Goal: Task Accomplishment & Management: Complete application form

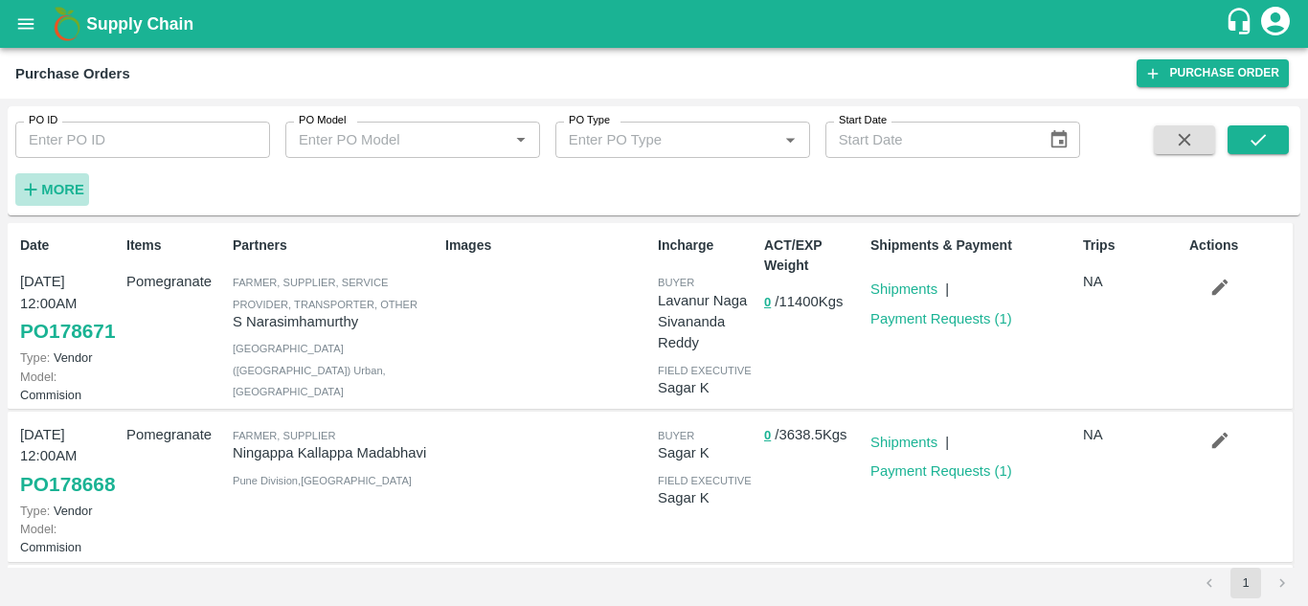
click at [76, 191] on strong "More" at bounding box center [62, 189] width 43 height 15
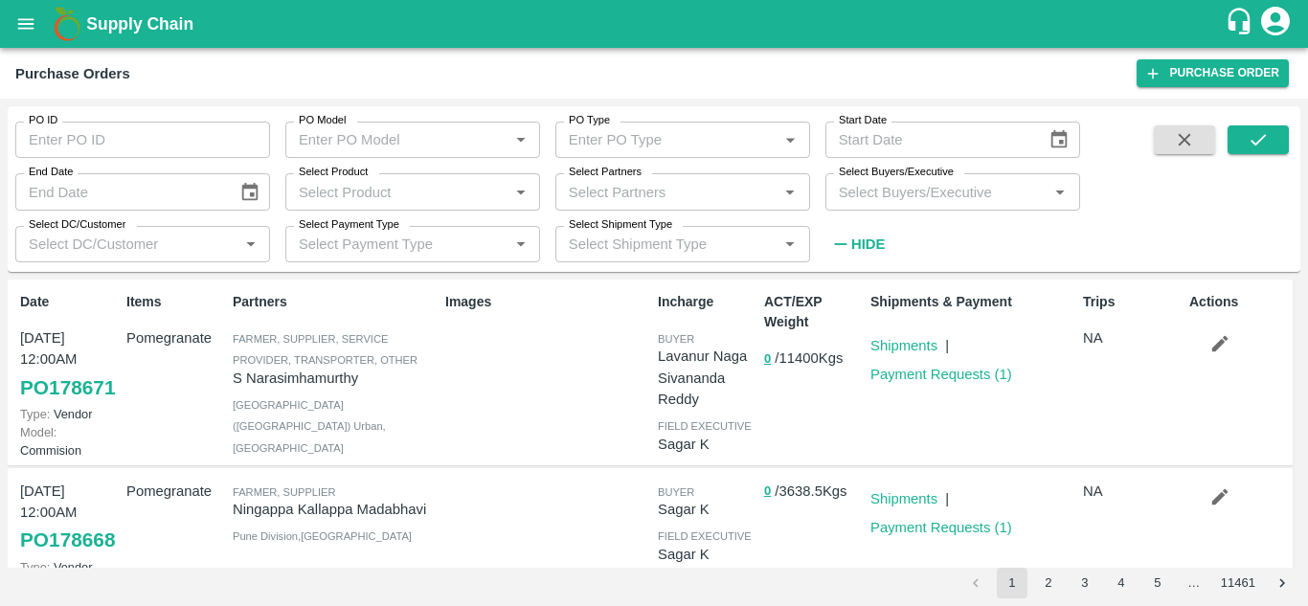
click at [919, 199] on input "Select Buyers/Executive" at bounding box center [937, 191] width 212 height 25
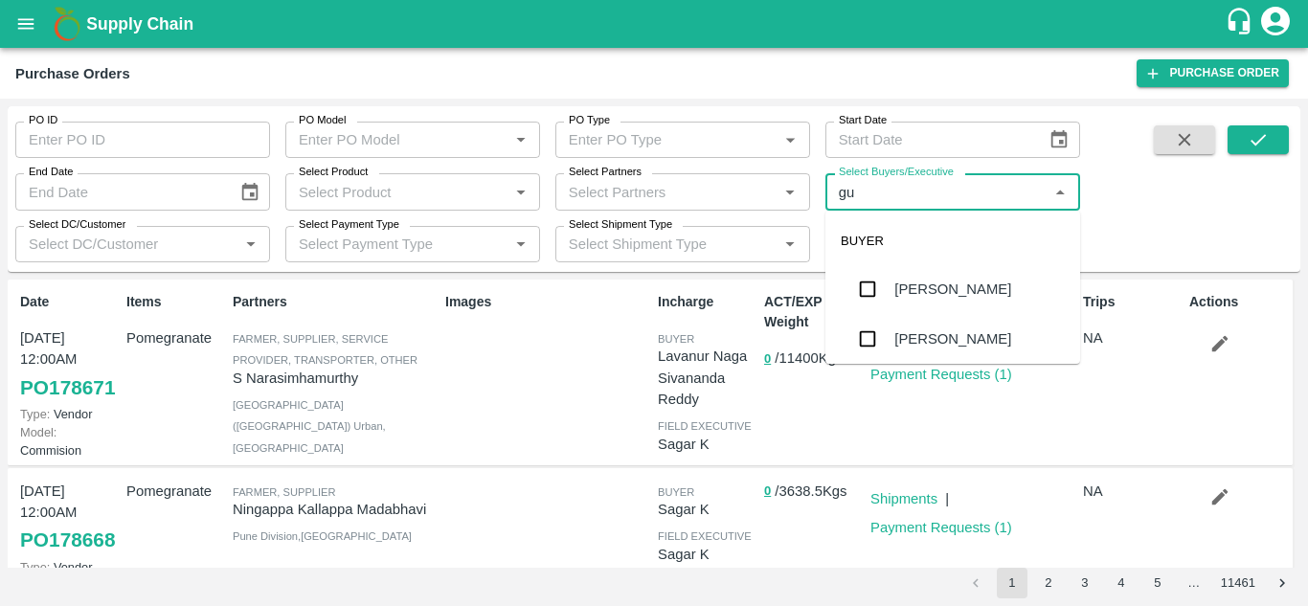
type input "gun"
click at [849, 296] on input "checkbox" at bounding box center [868, 289] width 38 height 38
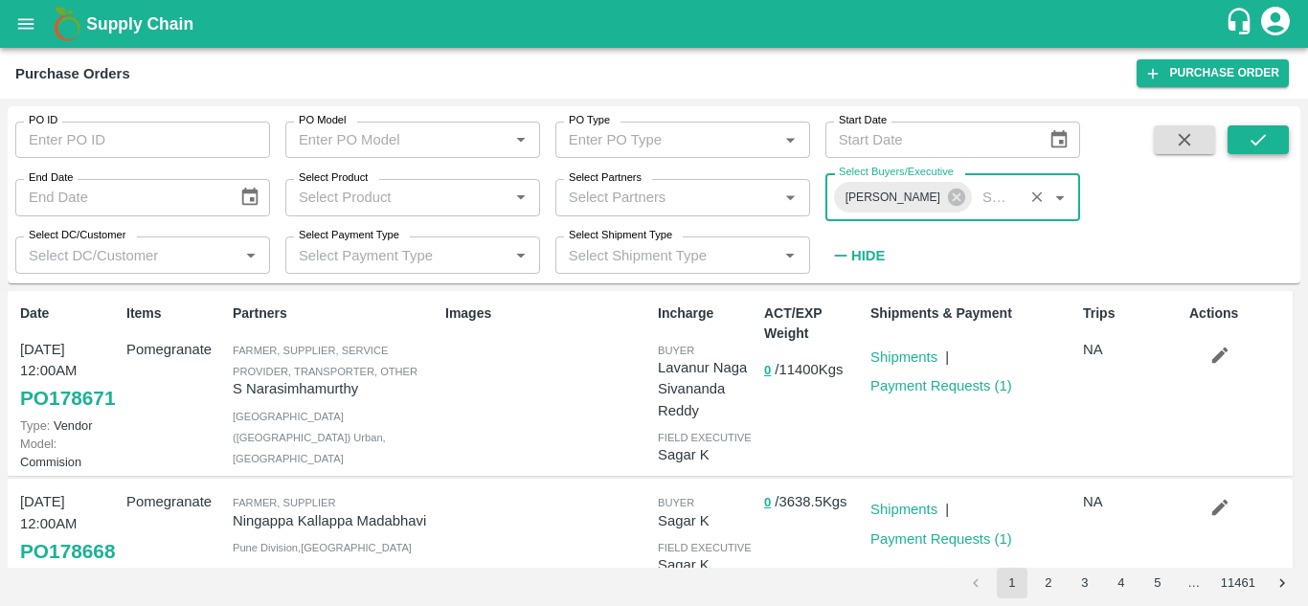
click at [1284, 153] on button "submit" at bounding box center [1258, 139] width 61 height 29
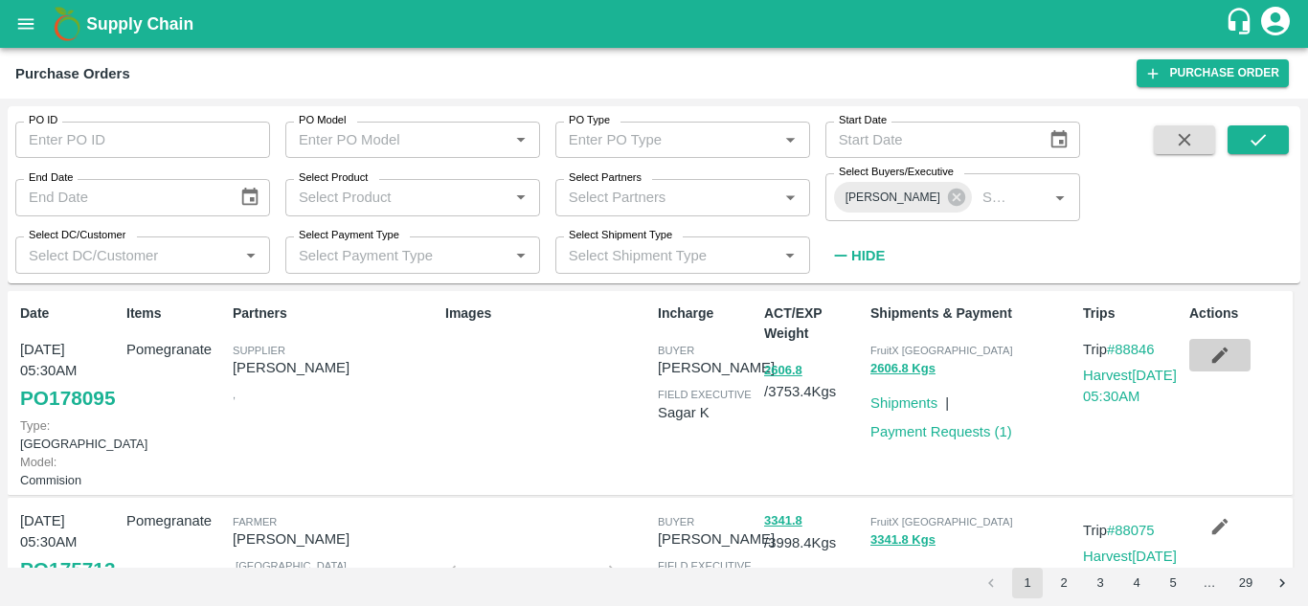
click at [1213, 368] on button "button" at bounding box center [1220, 355] width 61 height 33
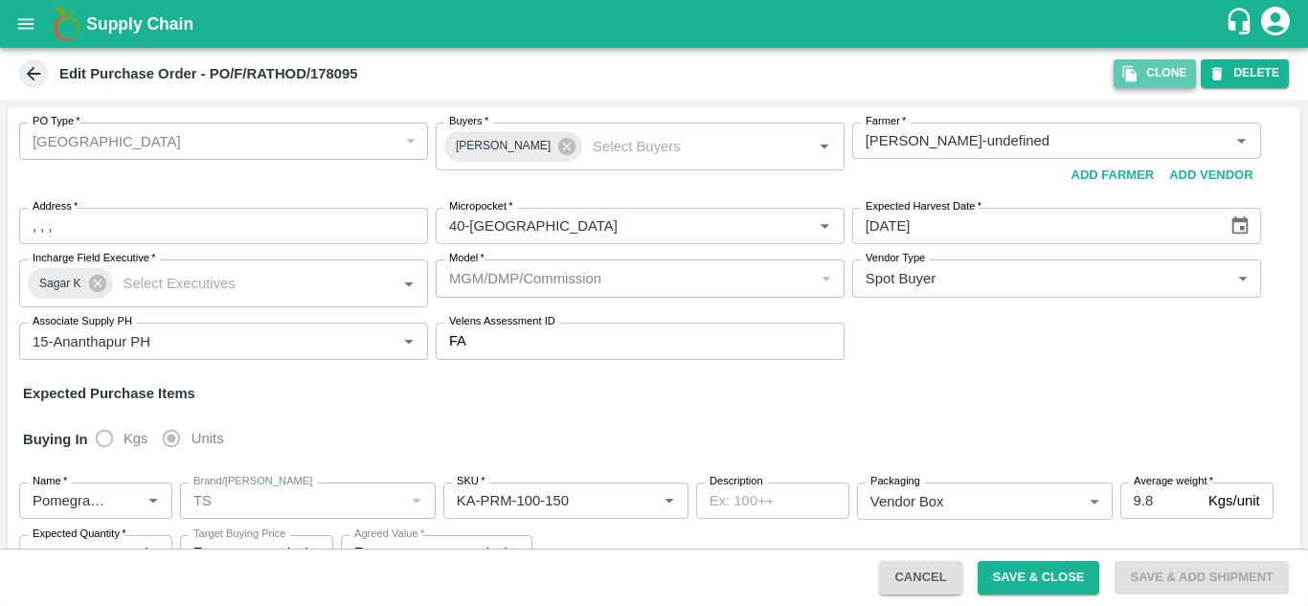
click at [1168, 80] on button "Clone" at bounding box center [1155, 73] width 82 height 28
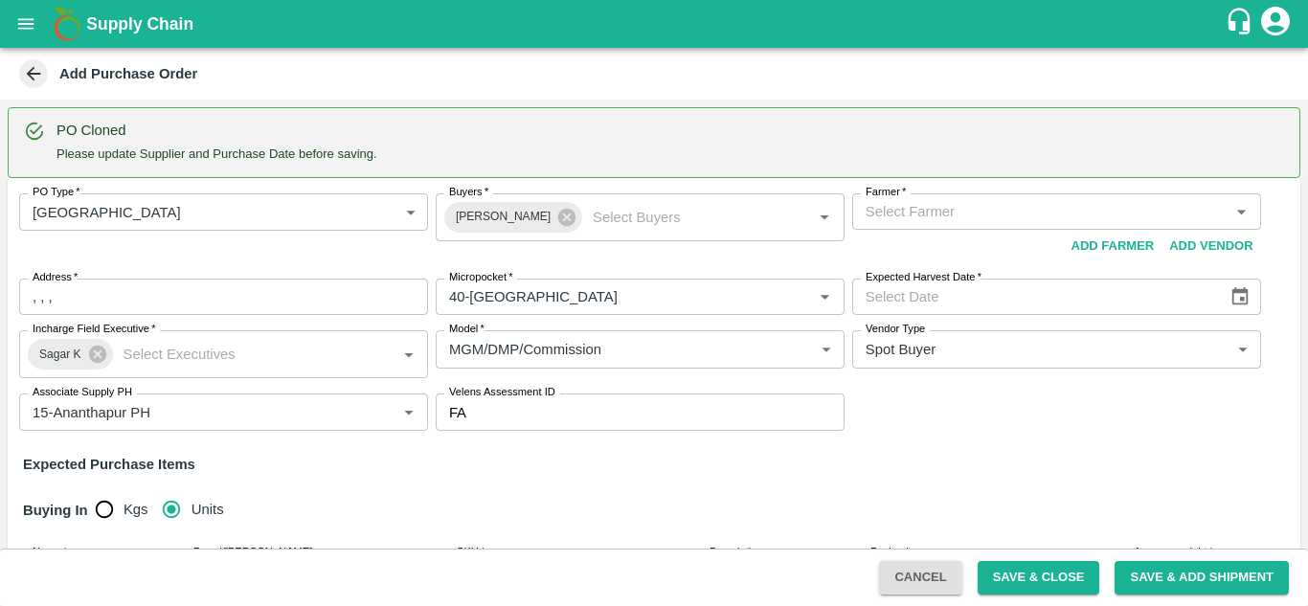
drag, startPoint x: 981, startPoint y: 193, endPoint x: 985, endPoint y: 222, distance: 29.9
click at [985, 222] on div "PO Type   * Farm Gate 1 PO Type Buyers   * Gundekari ganesh Buyers   * Farmer  …" at bounding box center [654, 312] width 1293 height 268
click at [985, 222] on input "Farmer   *" at bounding box center [1041, 211] width 366 height 25
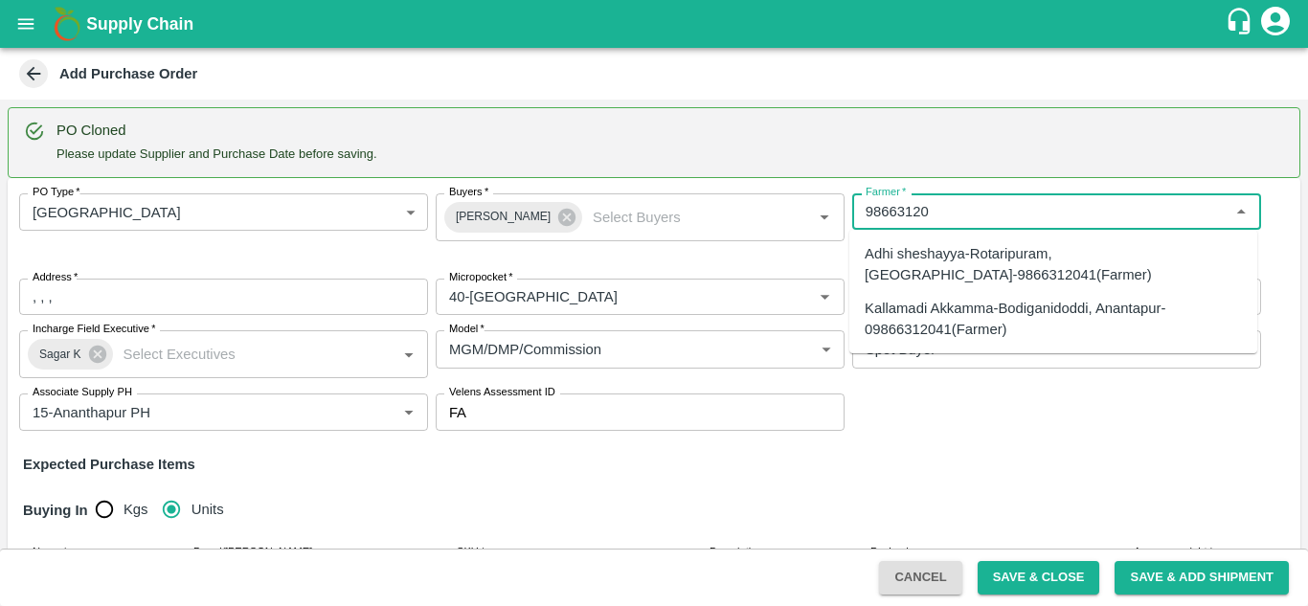
click at [1077, 259] on div "Adhi sheshayya-Rotaripuram, [GEOGRAPHIC_DATA]-9866312041(Farmer)" at bounding box center [1053, 264] width 377 height 43
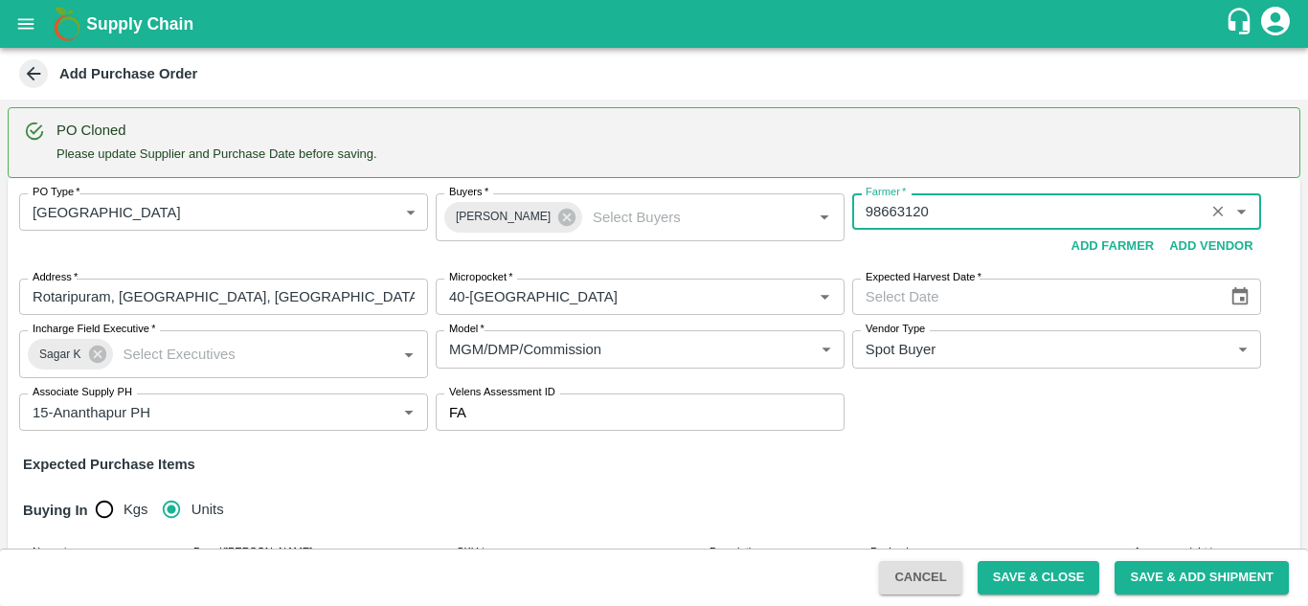
type input "Adhi sheshayya-Rotaripuram, [GEOGRAPHIC_DATA]-9866312041(Farmer)"
type input "Rotaripuram, [GEOGRAPHIC_DATA], [GEOGRAPHIC_DATA], [GEOGRAPHIC_DATA]"
type input "Adhi sheshayya-Rotaripuram, [GEOGRAPHIC_DATA]-9866312041(Farmer)"
click at [1232, 308] on button "Choose date" at bounding box center [1240, 297] width 36 height 36
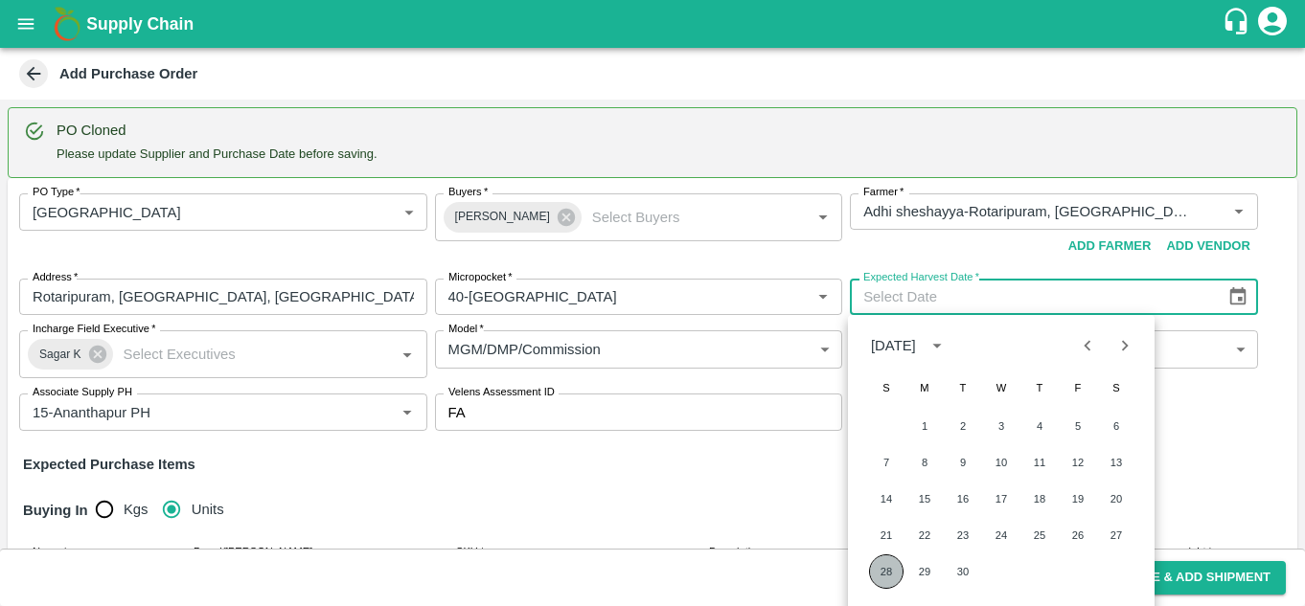
click at [881, 569] on button "28" at bounding box center [886, 572] width 34 height 34
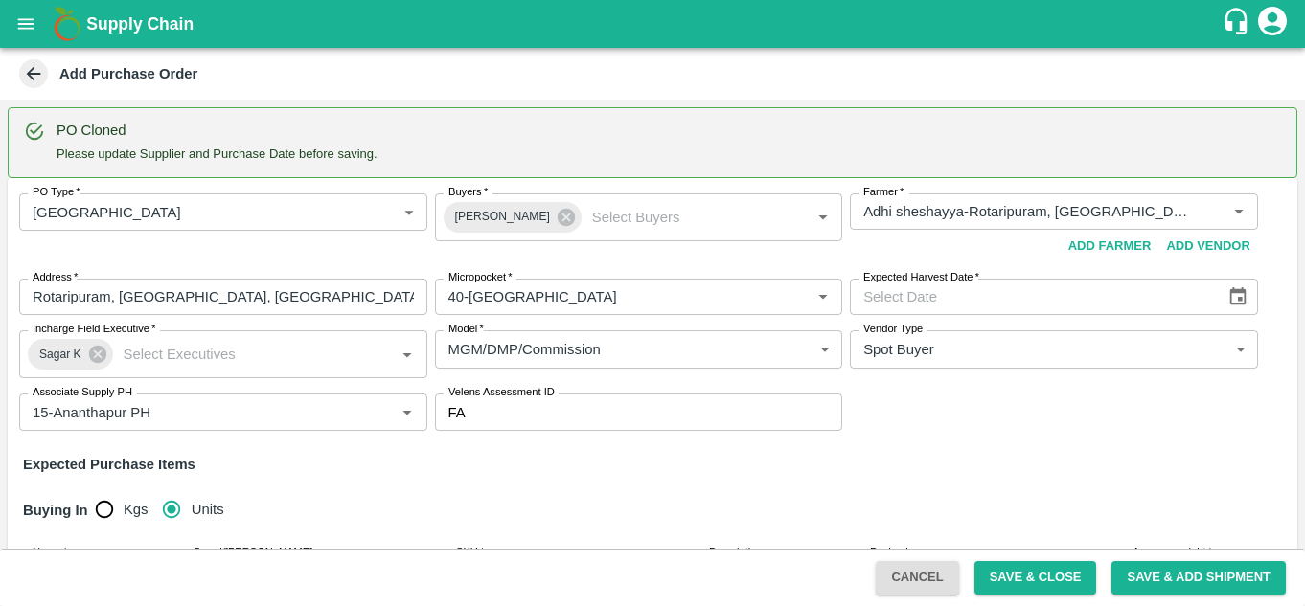
type input "[DATE]"
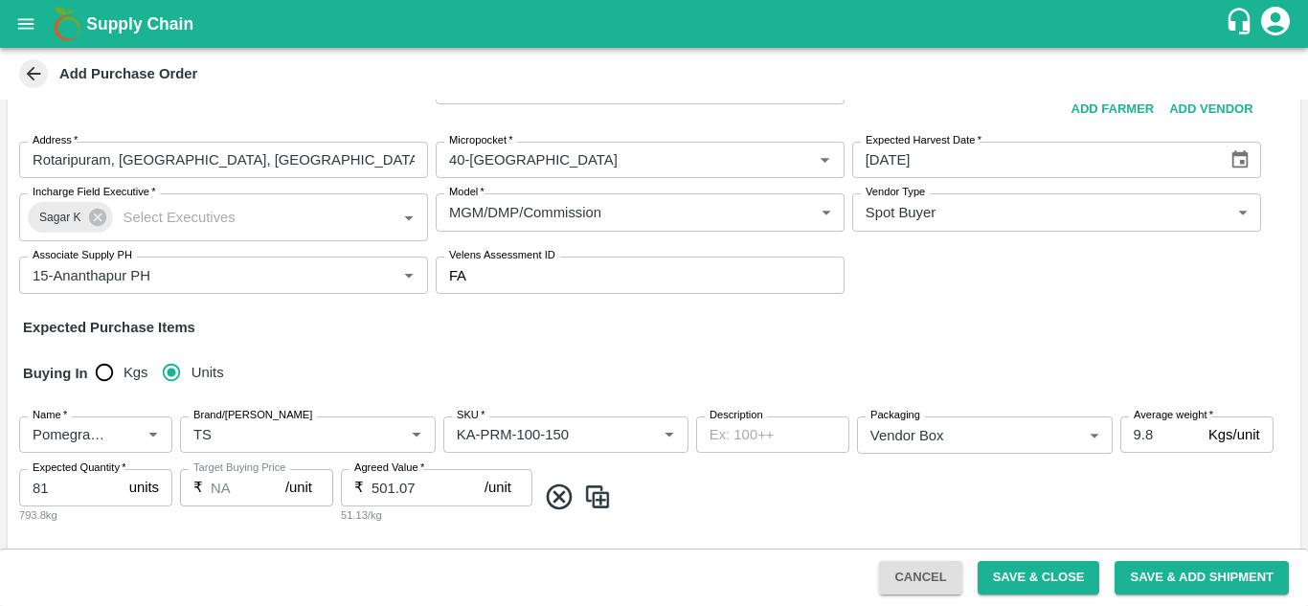
scroll to position [107, 0]
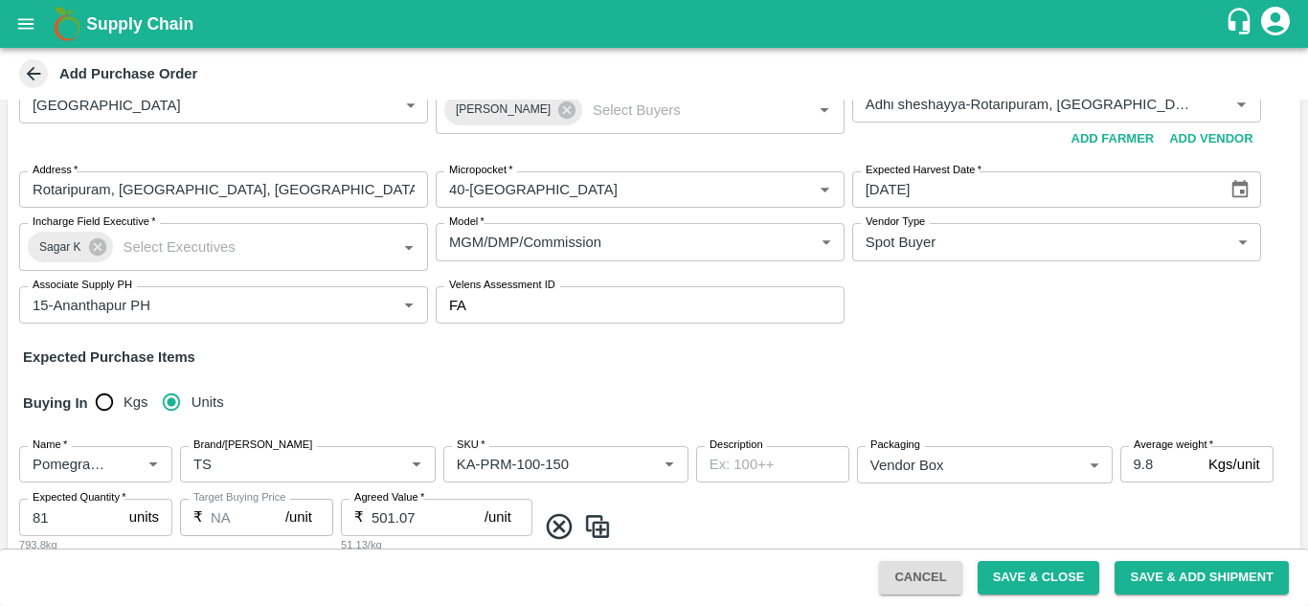
click at [1189, 246] on body "Supply Chain Add Purchase Order PO Cloned Please update Supplier and Purchase D…" at bounding box center [654, 303] width 1308 height 606
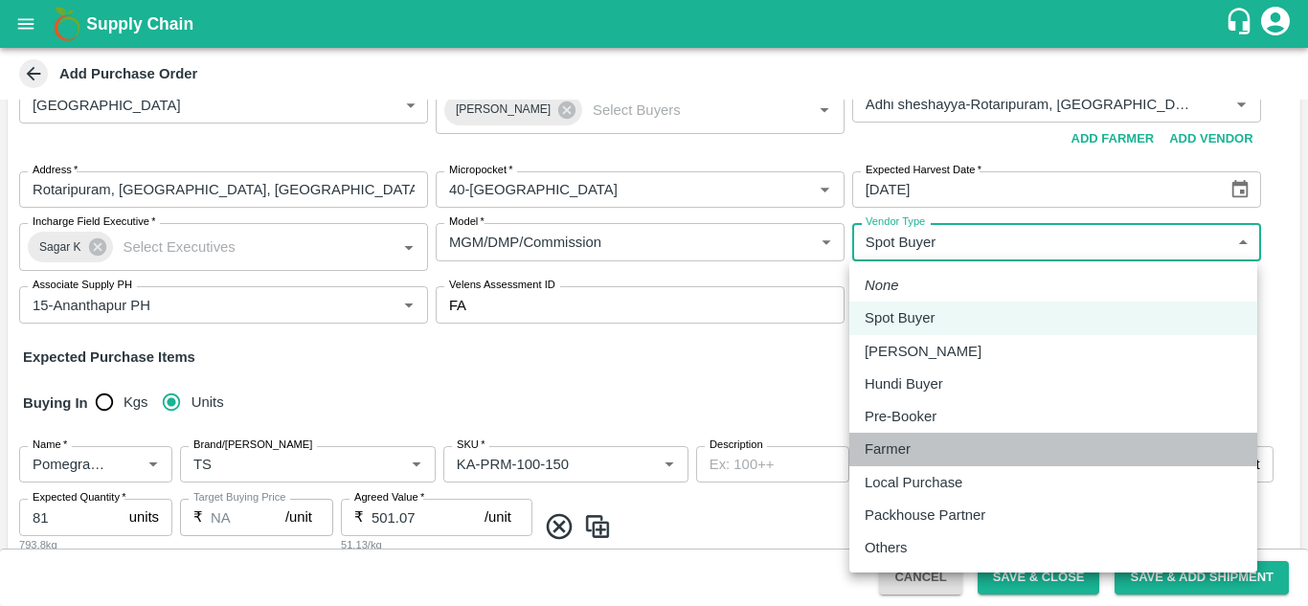
click at [919, 443] on div "Farmer" at bounding box center [893, 449] width 56 height 21
type input "FARMER"
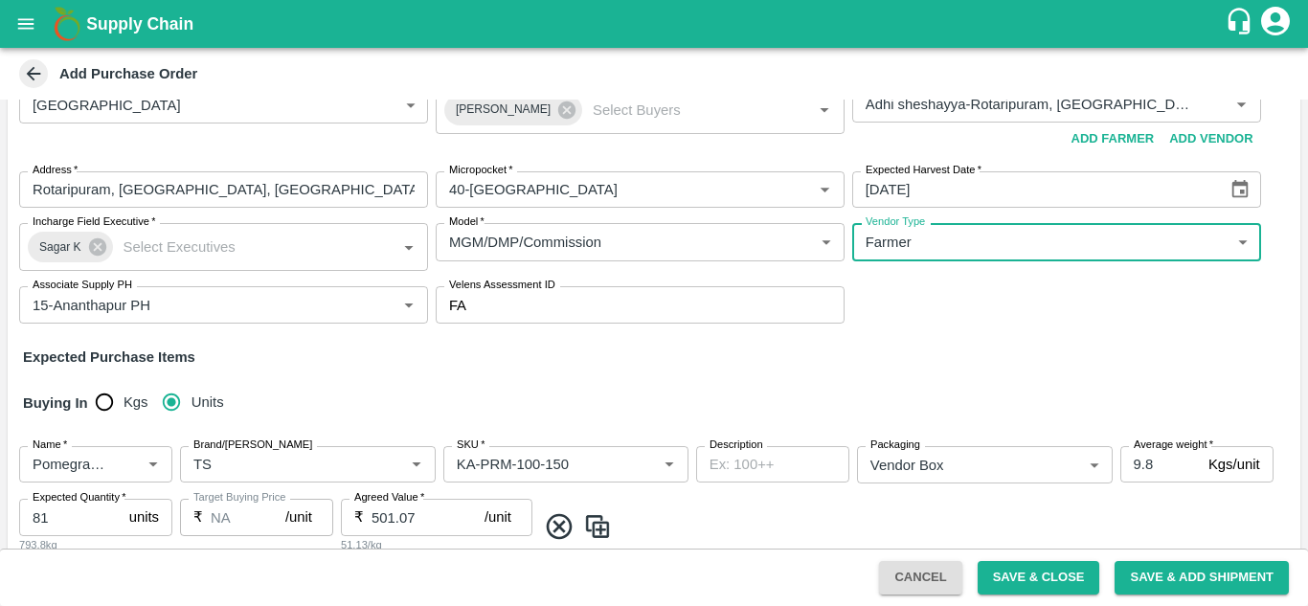
scroll to position [234, 0]
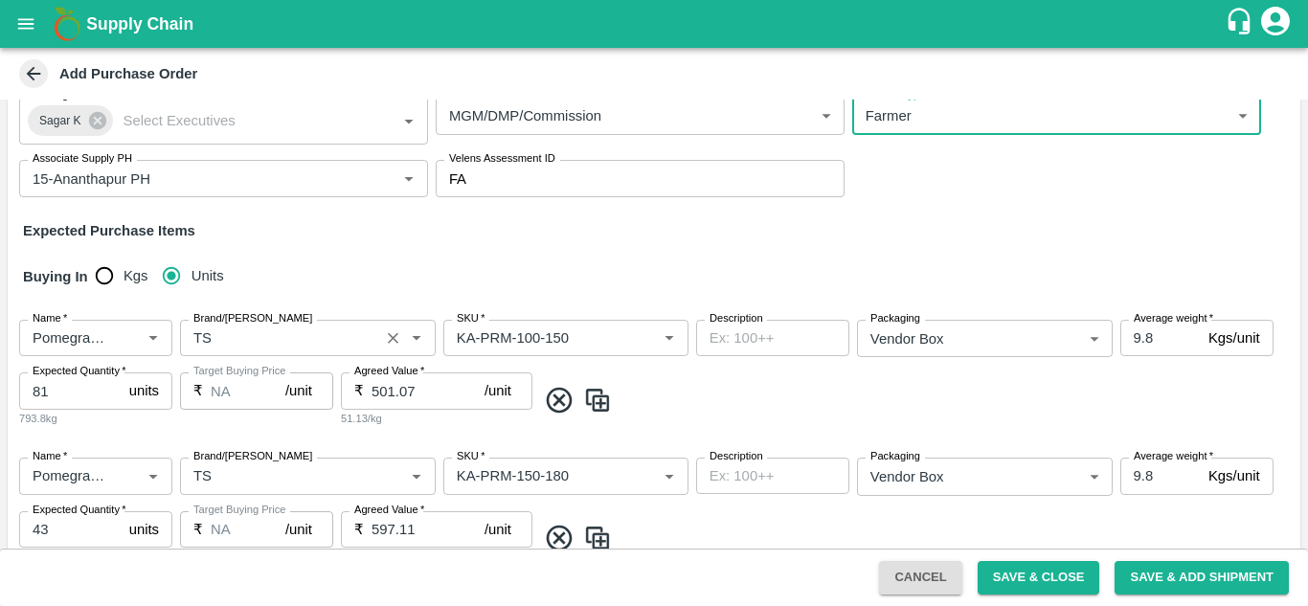
click at [283, 334] on input "Brand/[PERSON_NAME]" at bounding box center [280, 338] width 188 height 25
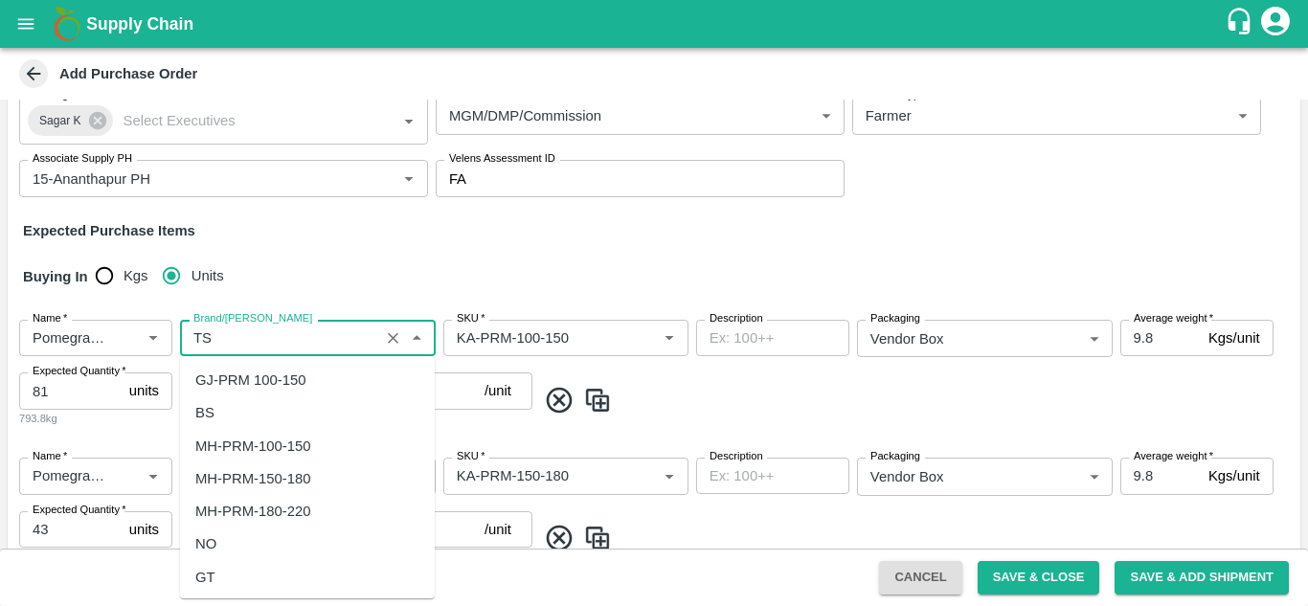
click at [283, 334] on input "Brand/[PERSON_NAME]" at bounding box center [280, 338] width 188 height 25
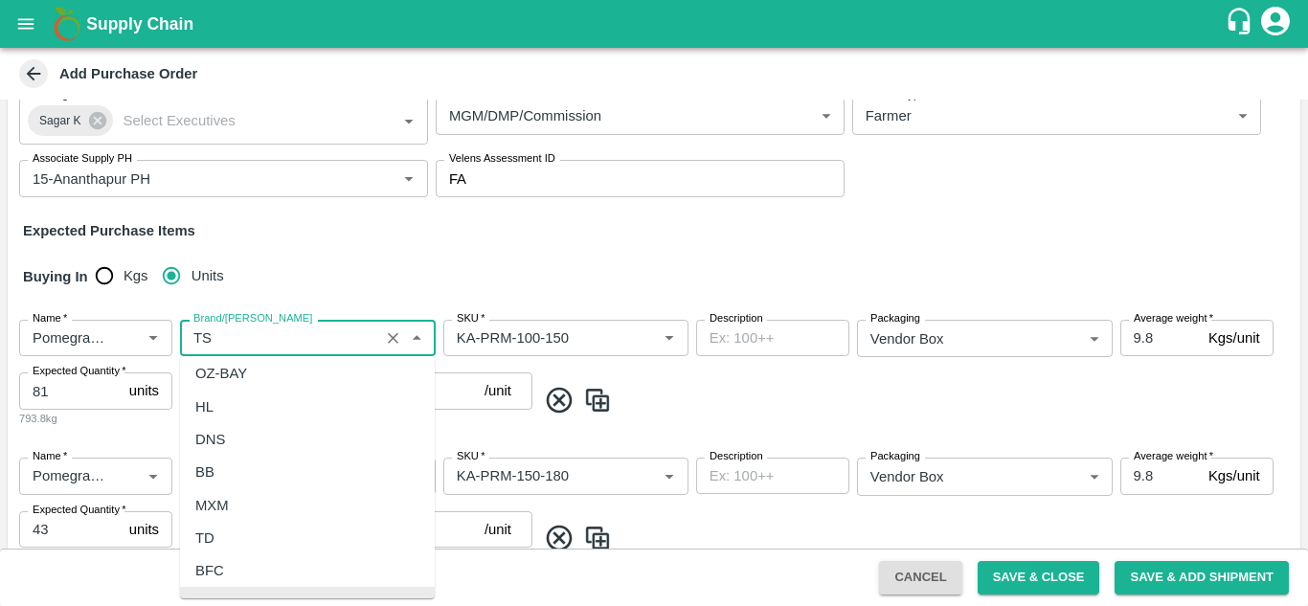
type input "T"
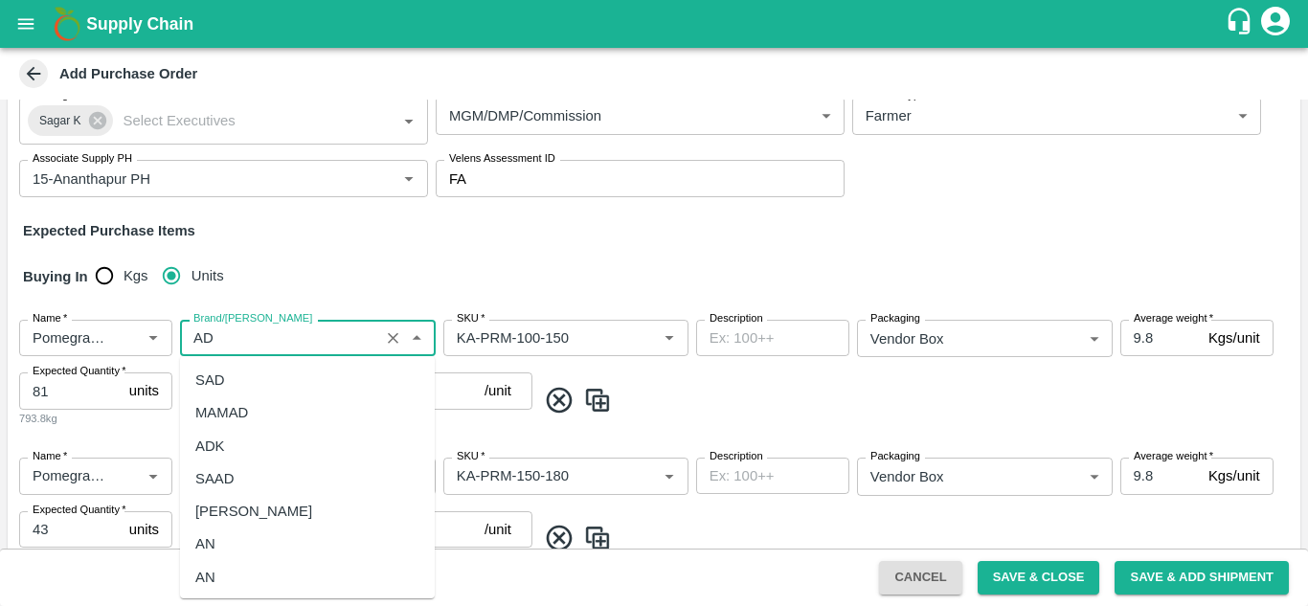
scroll to position [397, 0]
click at [207, 411] on div "AD" at bounding box center [205, 410] width 20 height 21
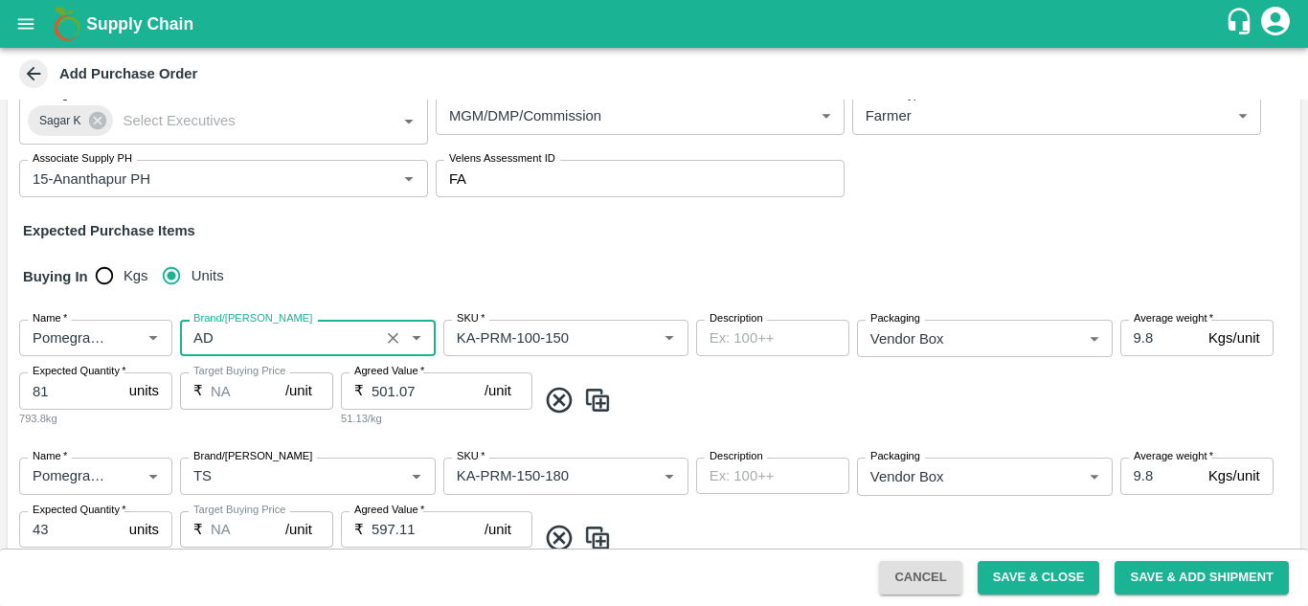
scroll to position [332, 0]
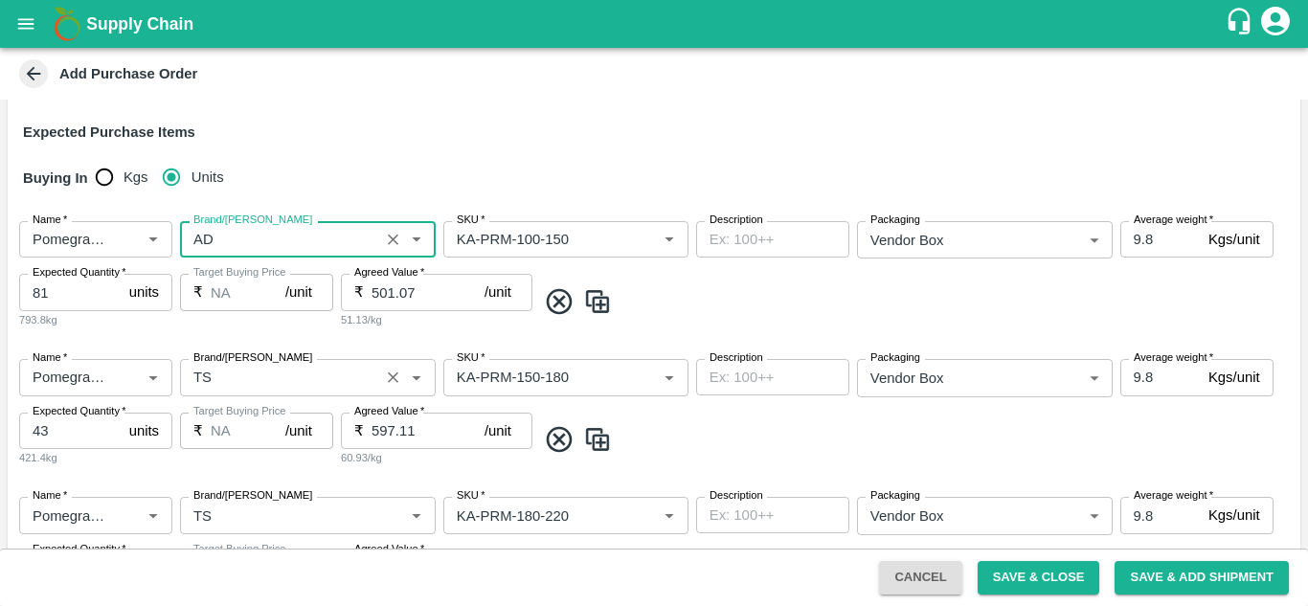
type input "AD"
click at [298, 380] on input "Brand/[PERSON_NAME]" at bounding box center [280, 377] width 188 height 25
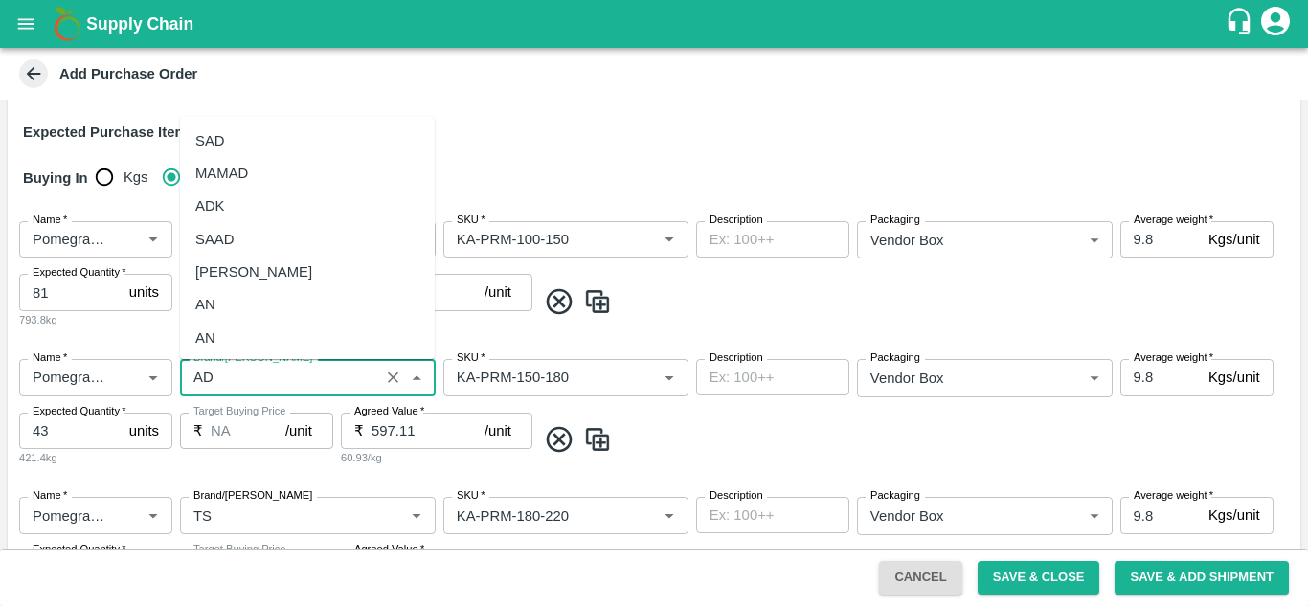
scroll to position [289, 0]
click at [207, 245] on div "AD" at bounding box center [205, 245] width 20 height 21
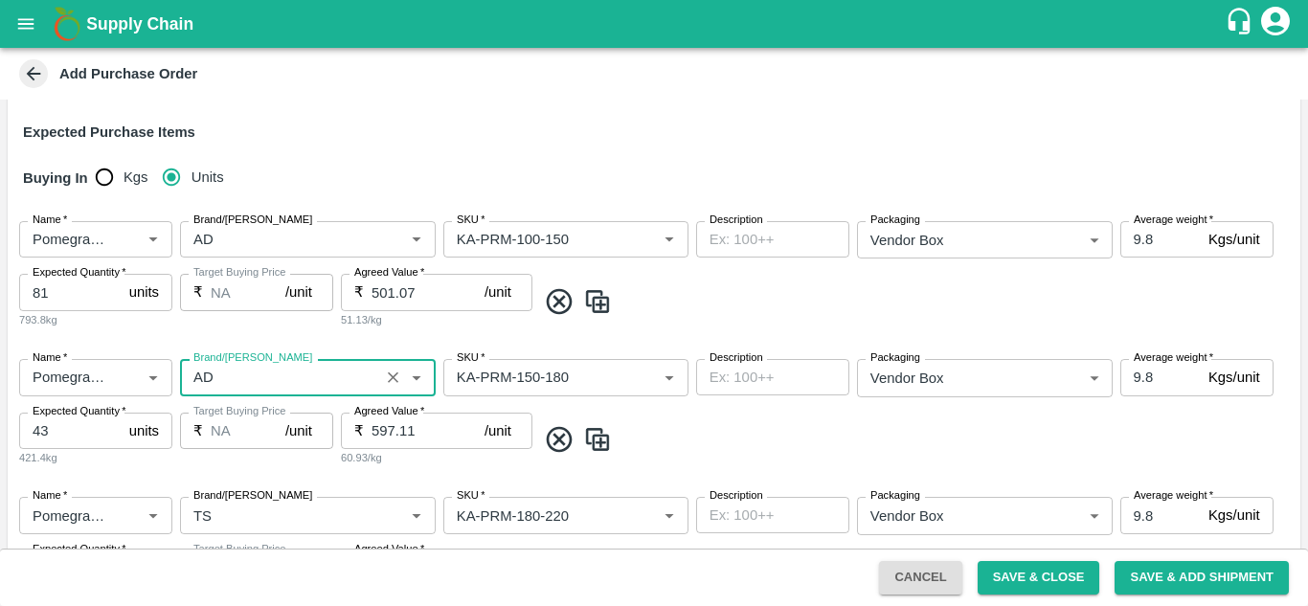
scroll to position [491, 0]
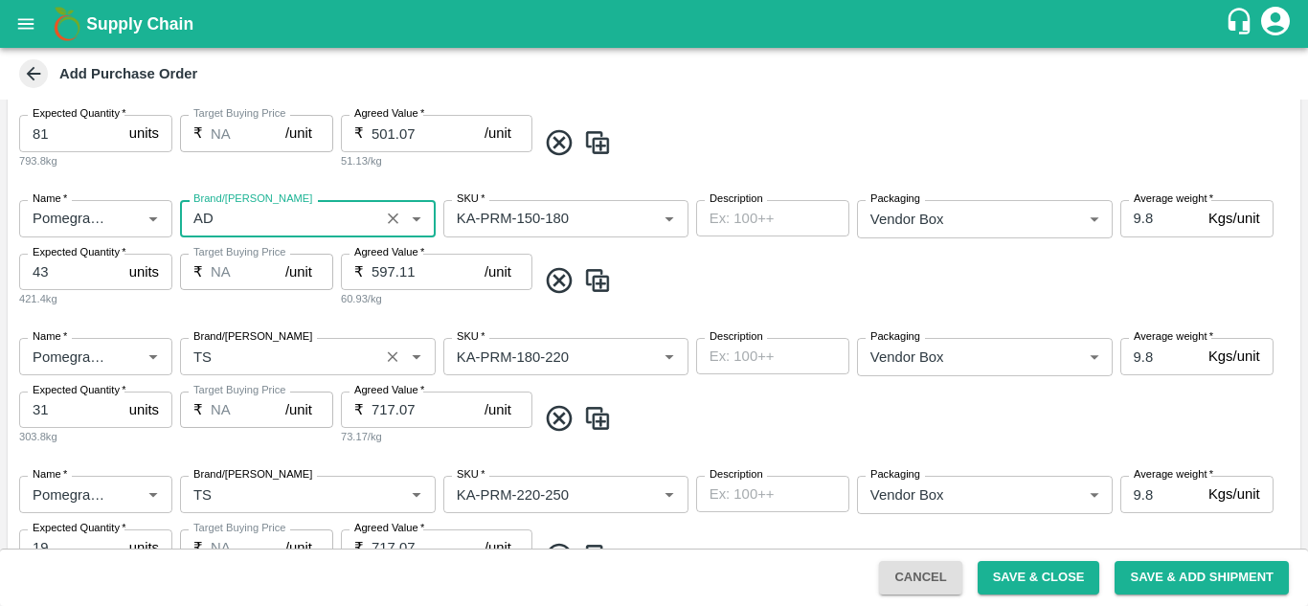
type input "AD"
click at [229, 367] on input "Brand/[PERSON_NAME]" at bounding box center [280, 356] width 188 height 25
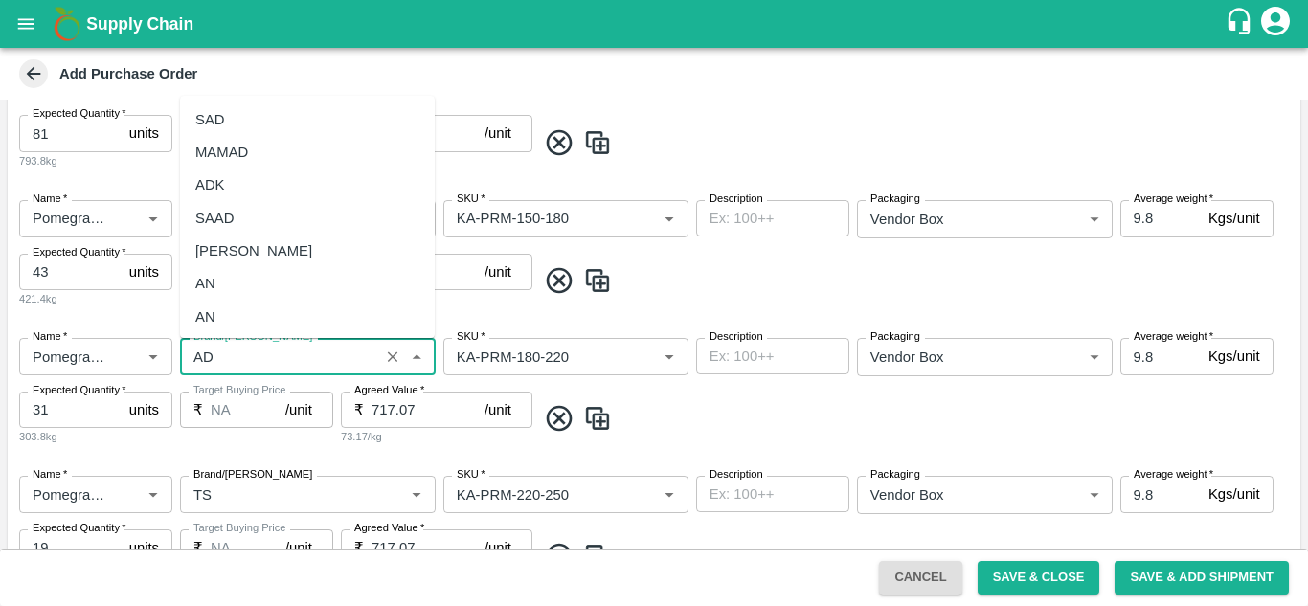
scroll to position [187, 0]
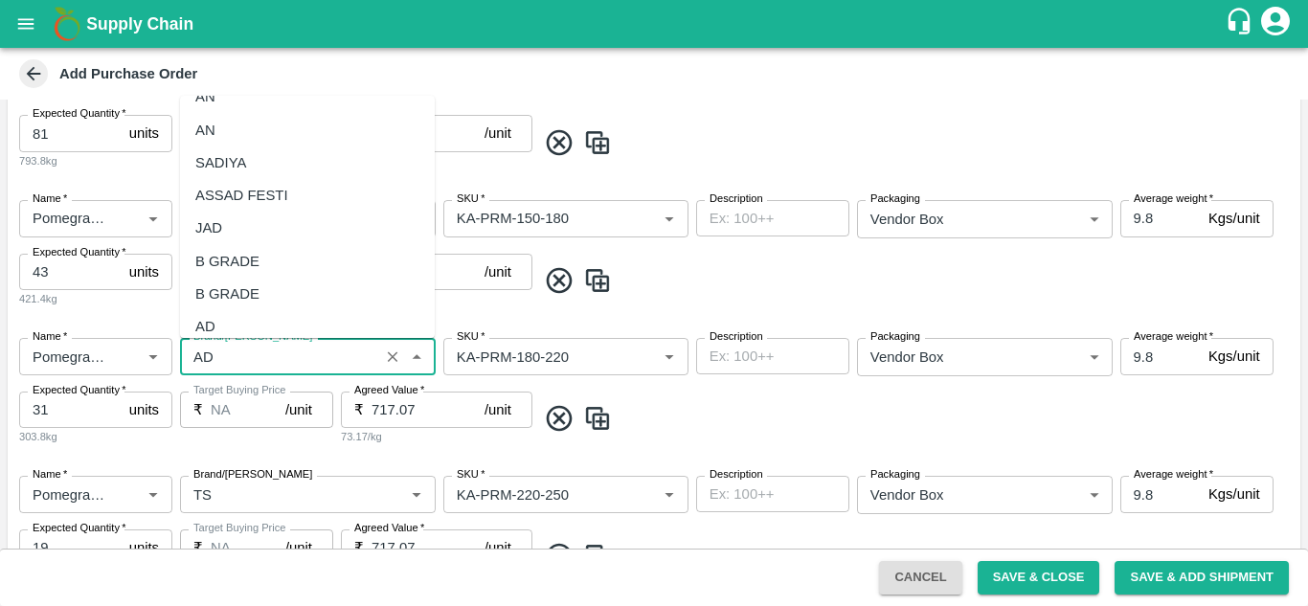
click at [210, 322] on div "AD" at bounding box center [205, 326] width 20 height 21
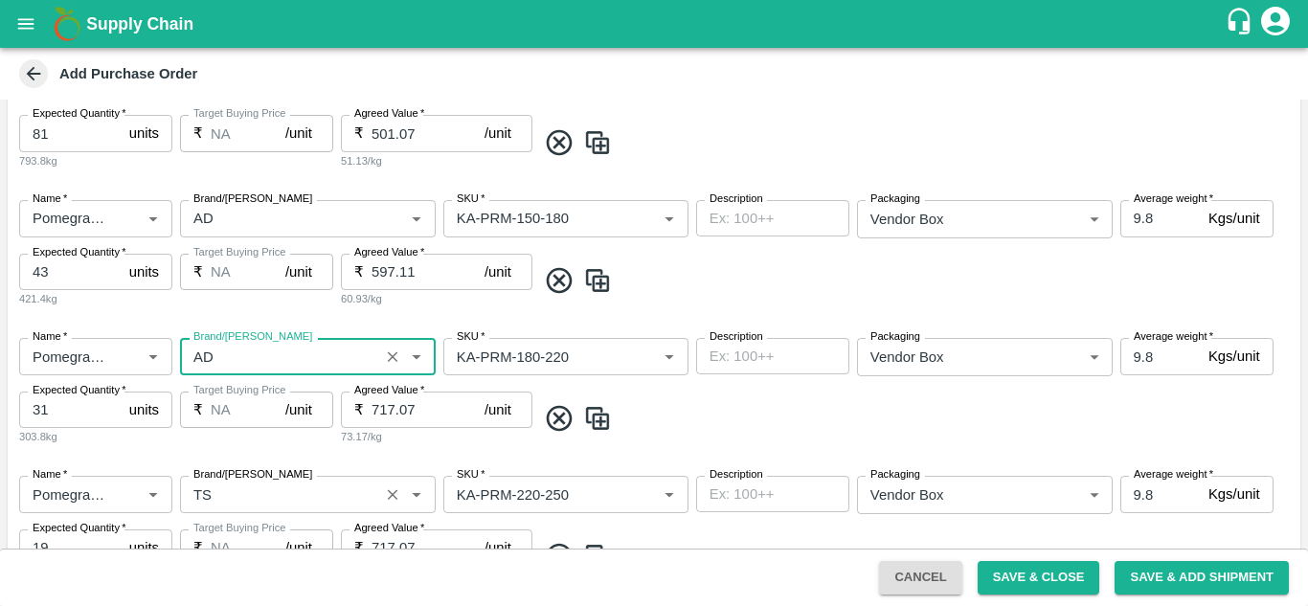
scroll to position [639, 0]
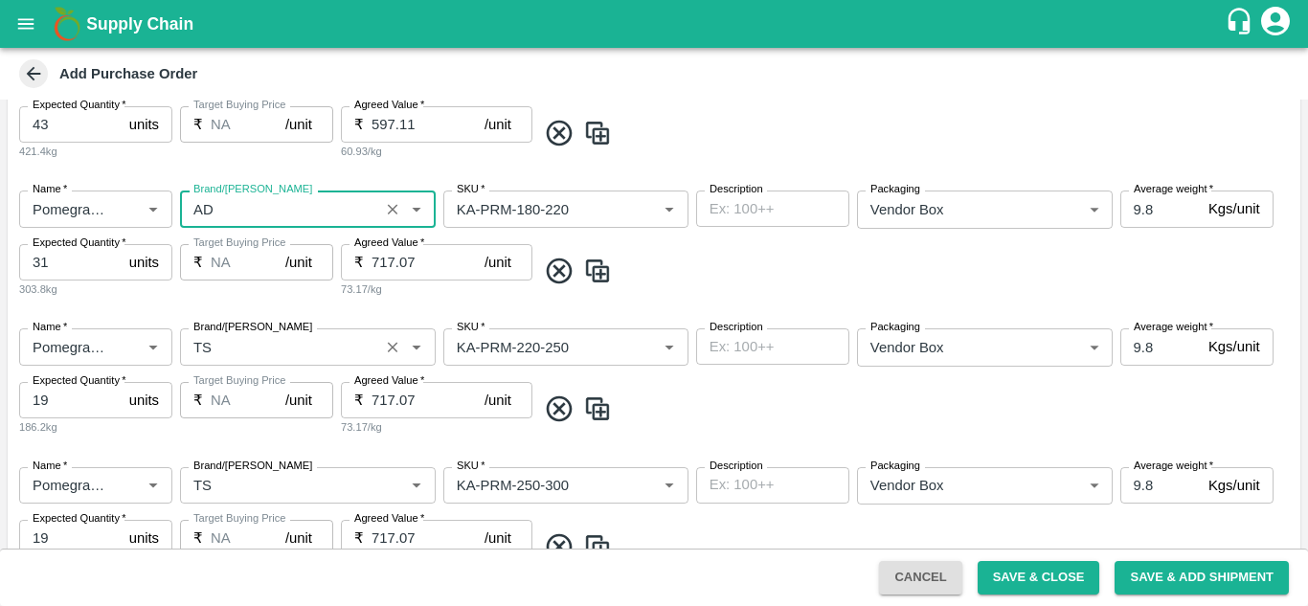
click at [226, 365] on div "Brand/[PERSON_NAME]" at bounding box center [308, 347] width 256 height 36
type input "AD"
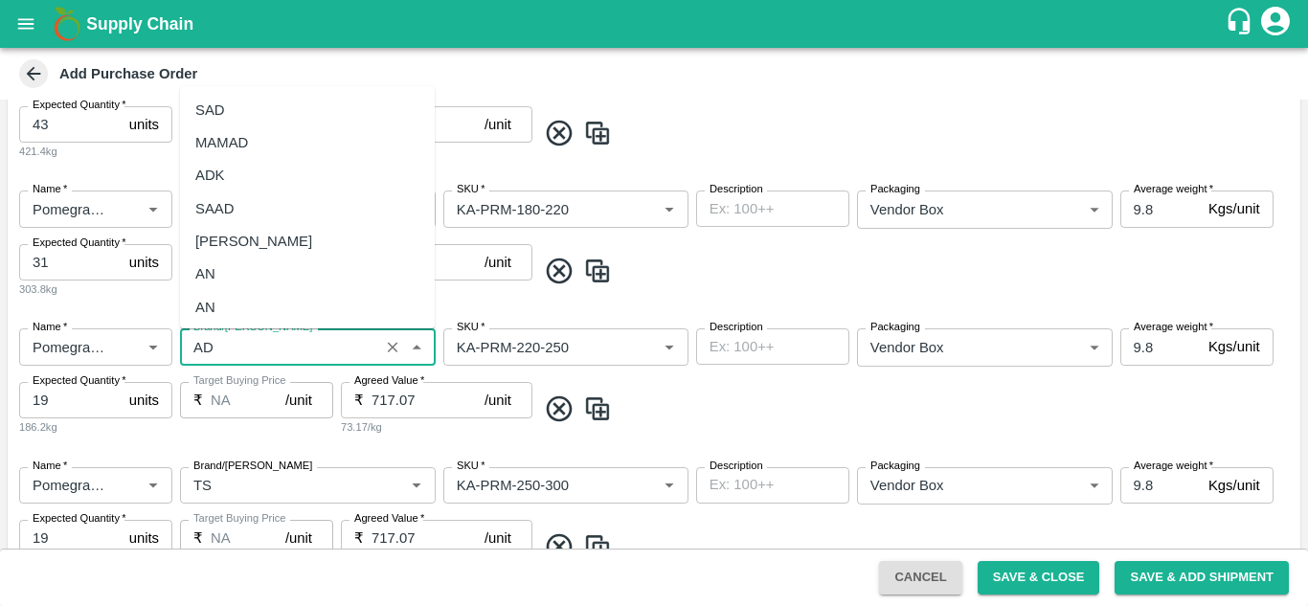
scroll to position [245, 0]
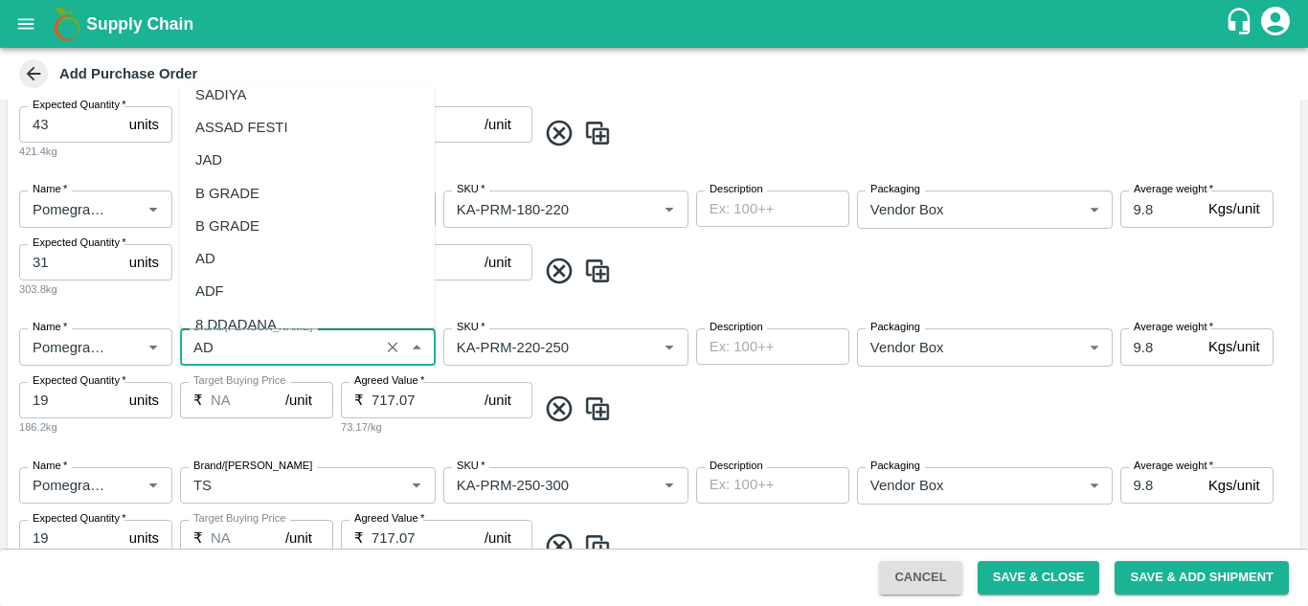
click at [225, 257] on div "AD" at bounding box center [307, 258] width 255 height 33
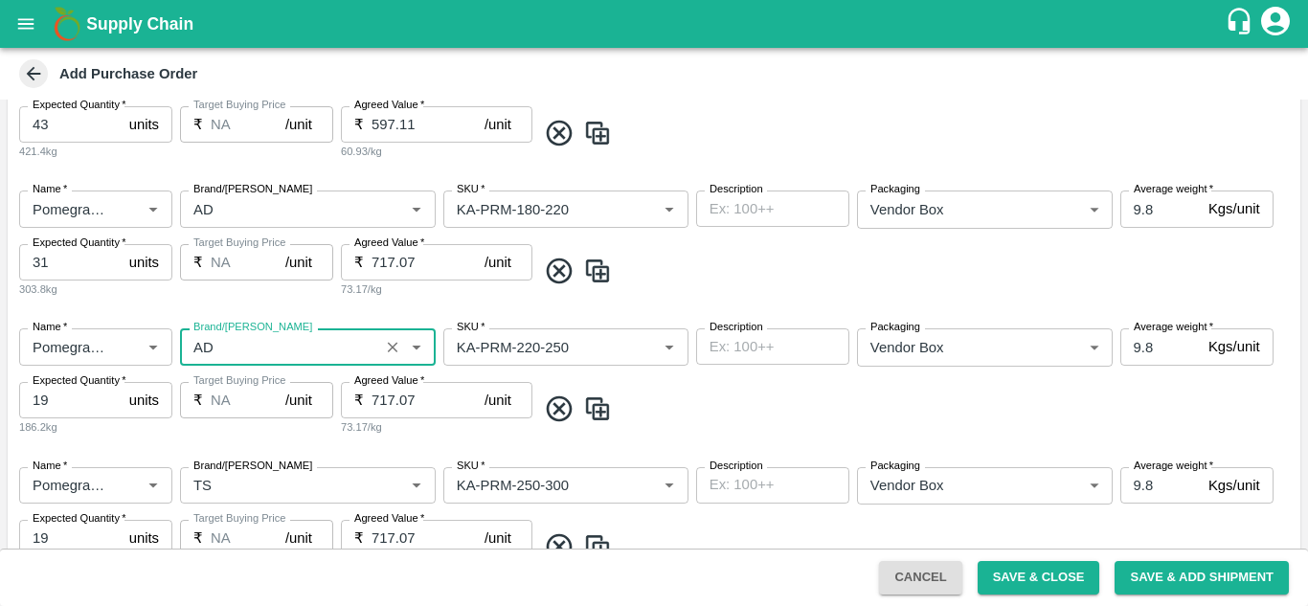
scroll to position [757, 0]
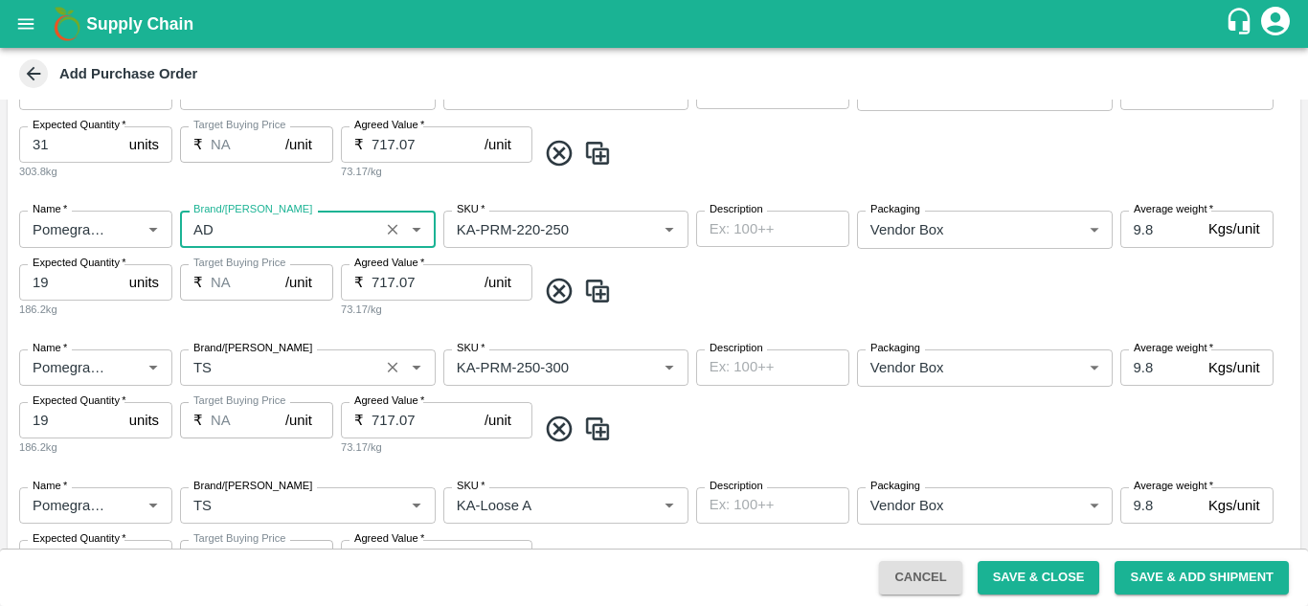
click at [221, 356] on label "Brand/[PERSON_NAME]" at bounding box center [252, 348] width 119 height 15
type input "AD"
click at [221, 356] on input "Brand/[PERSON_NAME]" at bounding box center [280, 367] width 188 height 25
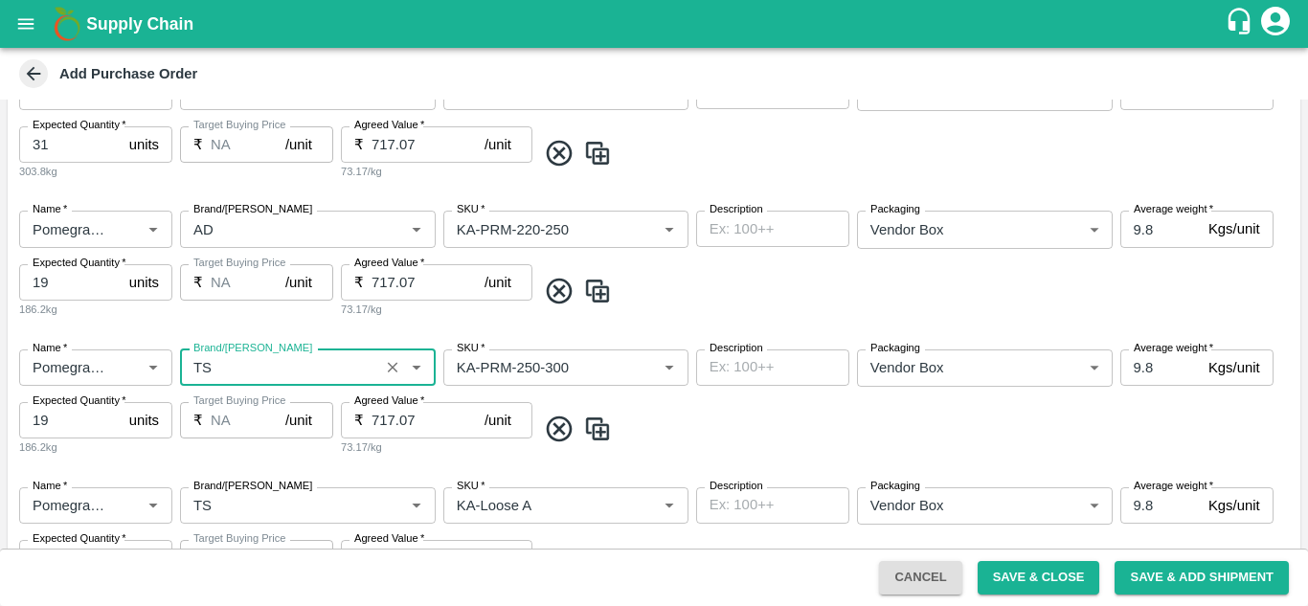
click at [221, 356] on label "Brand/[PERSON_NAME]" at bounding box center [252, 348] width 119 height 15
click at [221, 356] on input "Brand/[PERSON_NAME]" at bounding box center [280, 367] width 188 height 25
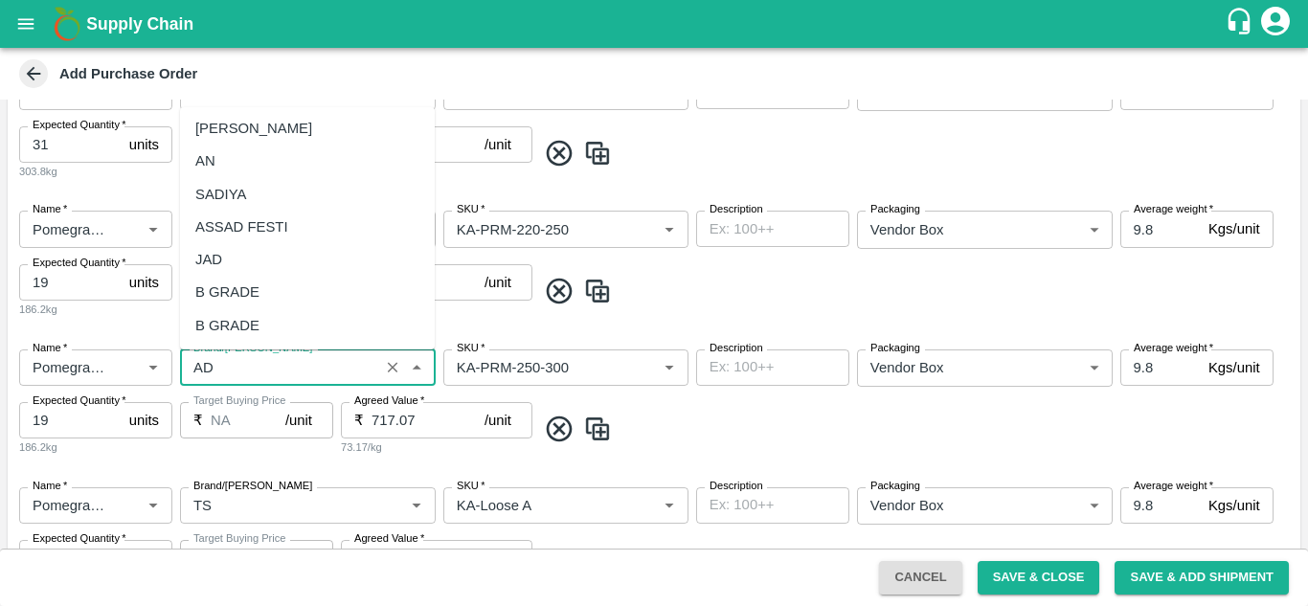
scroll to position [218, 0]
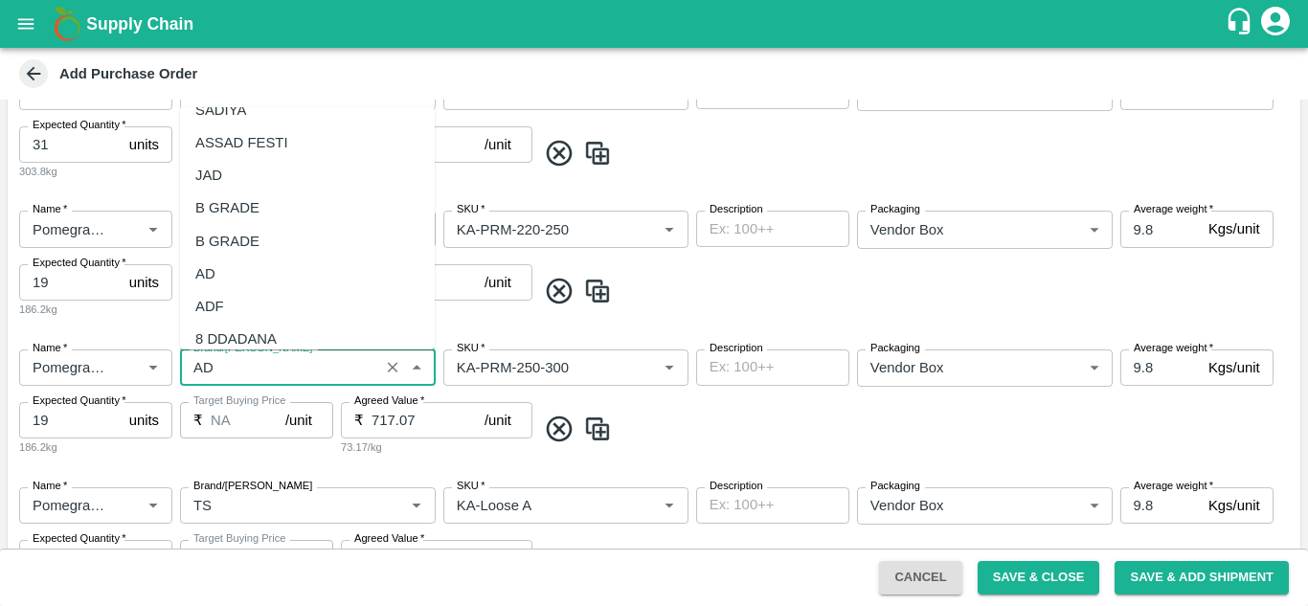
click at [213, 273] on div "AD" at bounding box center [205, 273] width 20 height 21
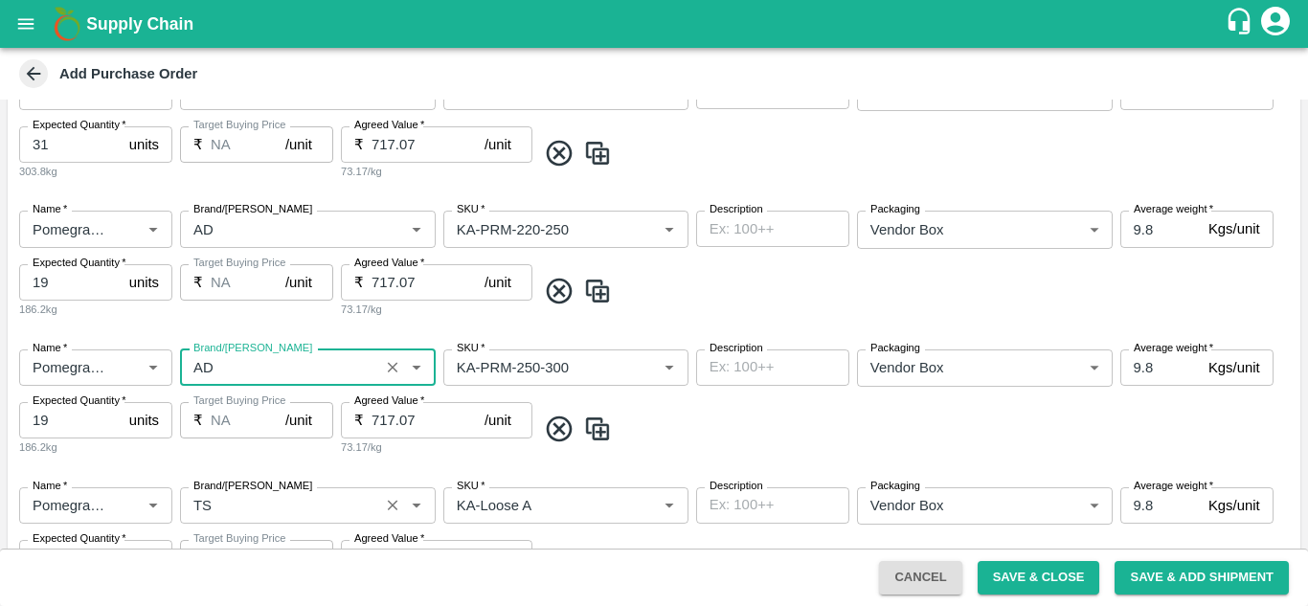
type input "AD"
click at [215, 493] on input "Brand/[PERSON_NAME]" at bounding box center [280, 505] width 188 height 25
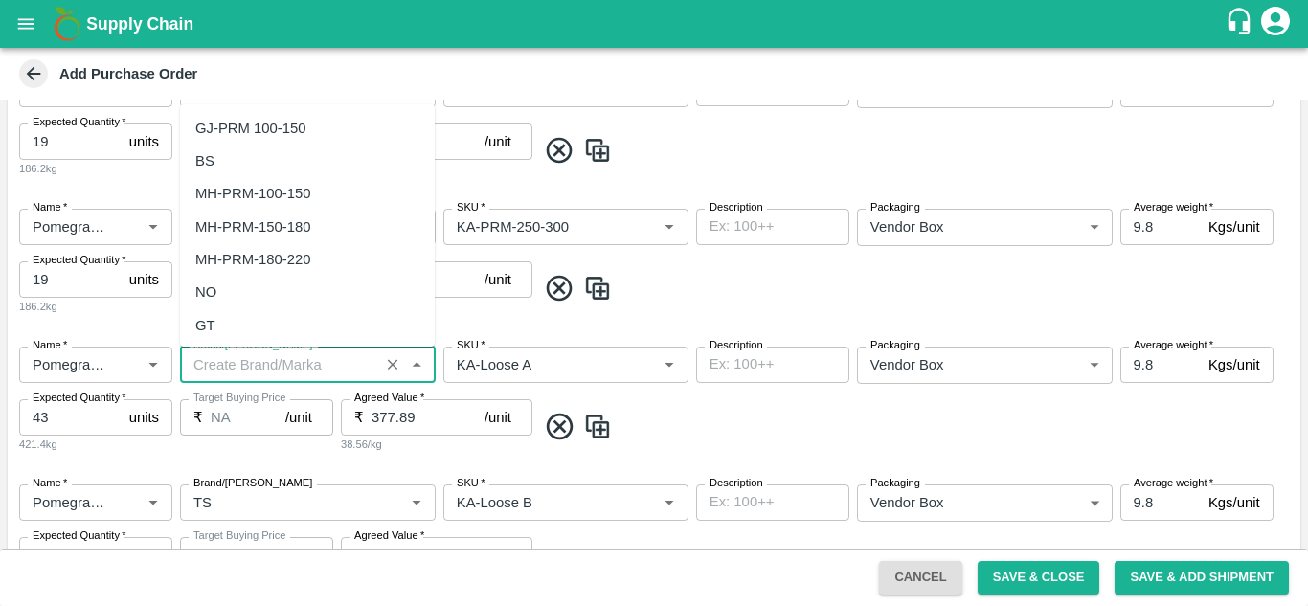
scroll to position [0, 0]
click at [660, 286] on span at bounding box center [914, 289] width 757 height 32
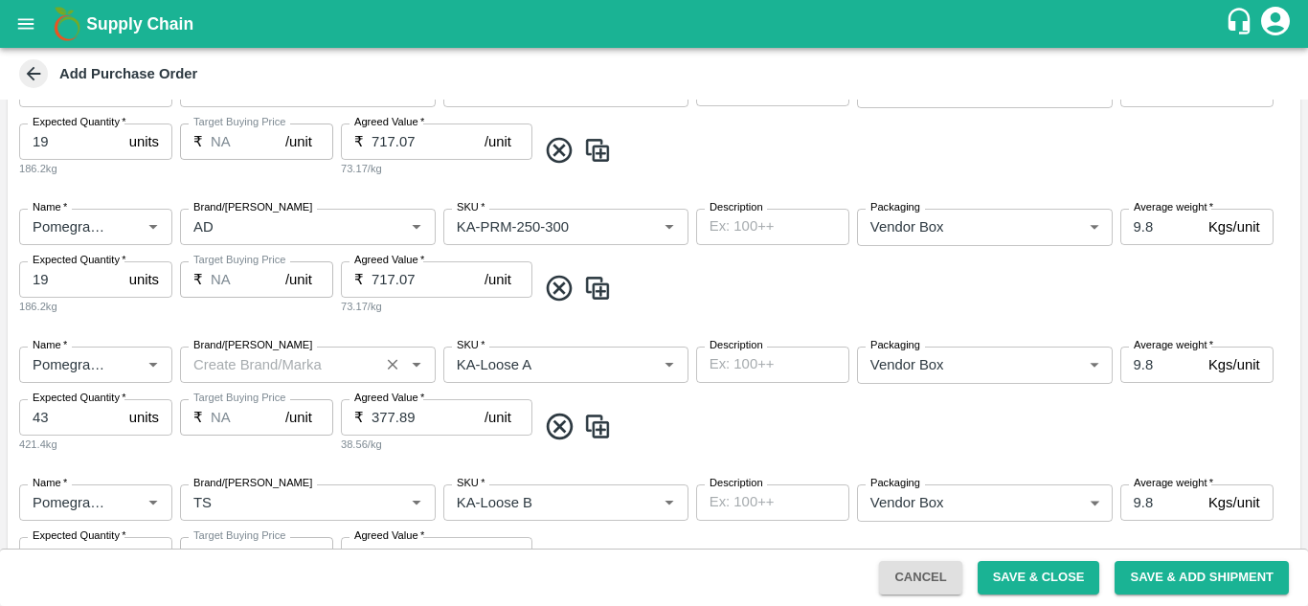
click at [261, 358] on input "Brand/[PERSON_NAME]" at bounding box center [280, 364] width 188 height 25
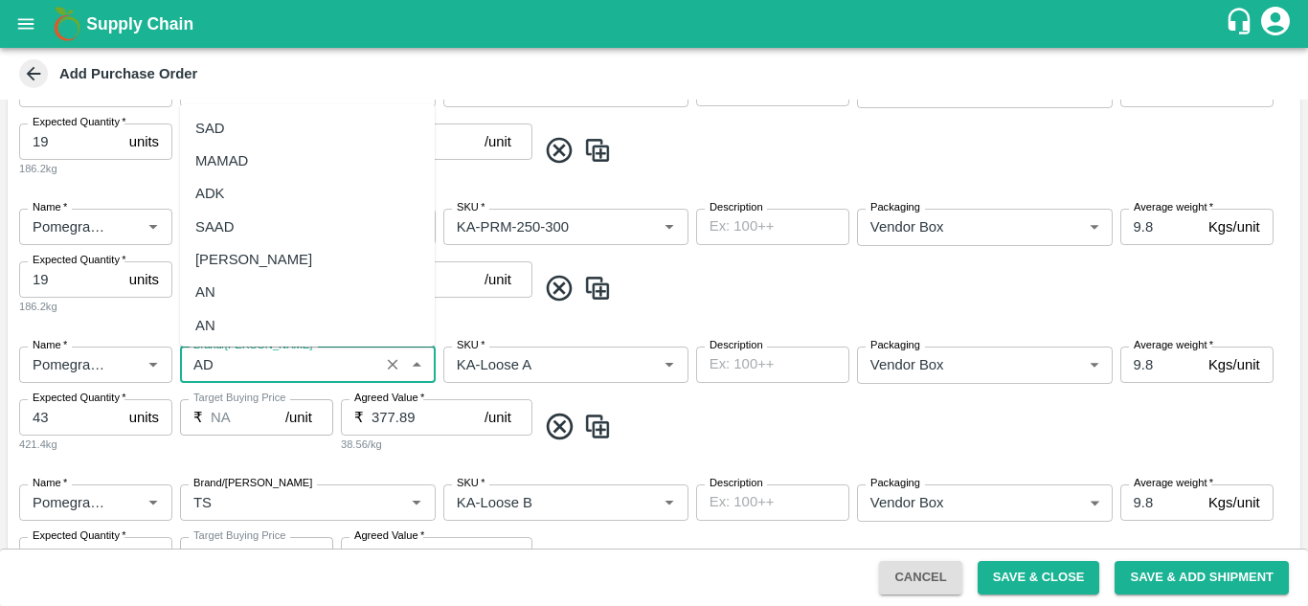
scroll to position [364, 0]
click at [230, 142] on div "AD" at bounding box center [307, 158] width 255 height 33
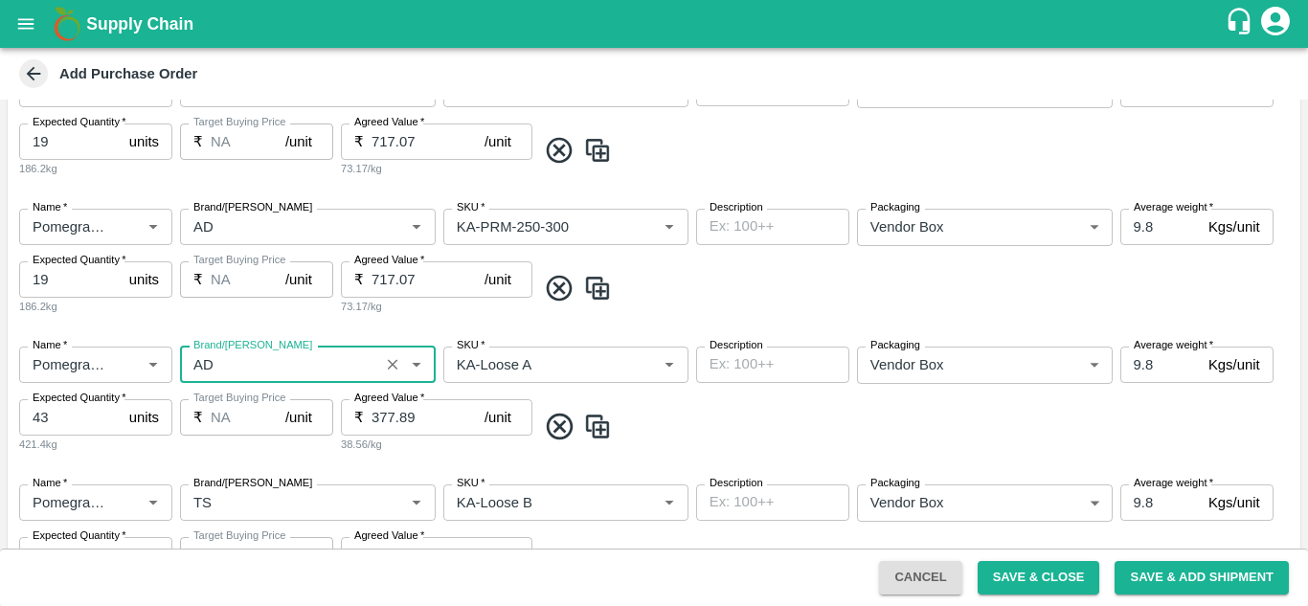
scroll to position [1172, 0]
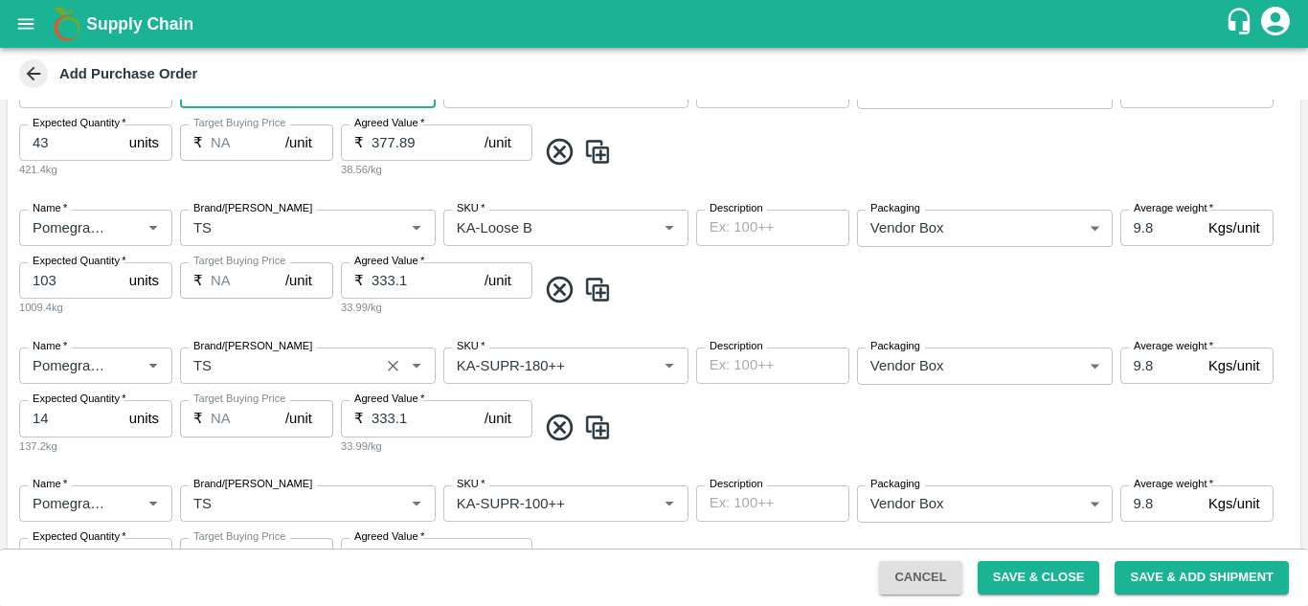
type input "AD"
click at [240, 372] on input "Brand/[PERSON_NAME]" at bounding box center [280, 365] width 188 height 25
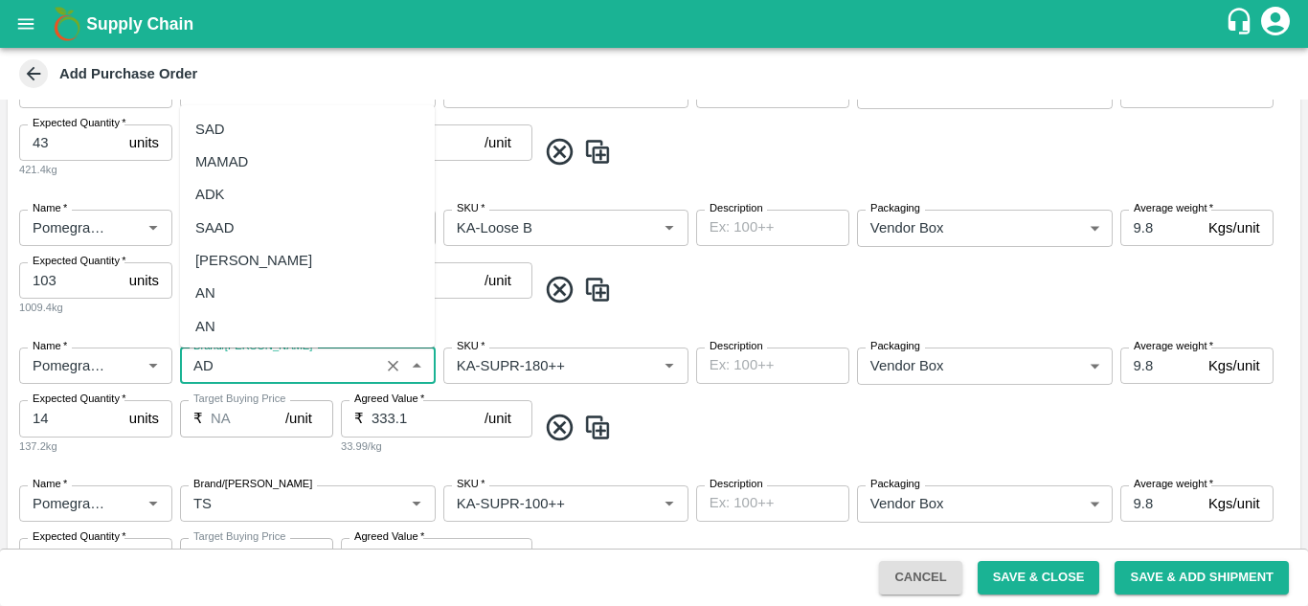
scroll to position [364, 0]
click at [224, 148] on div "AD" at bounding box center [307, 159] width 255 height 33
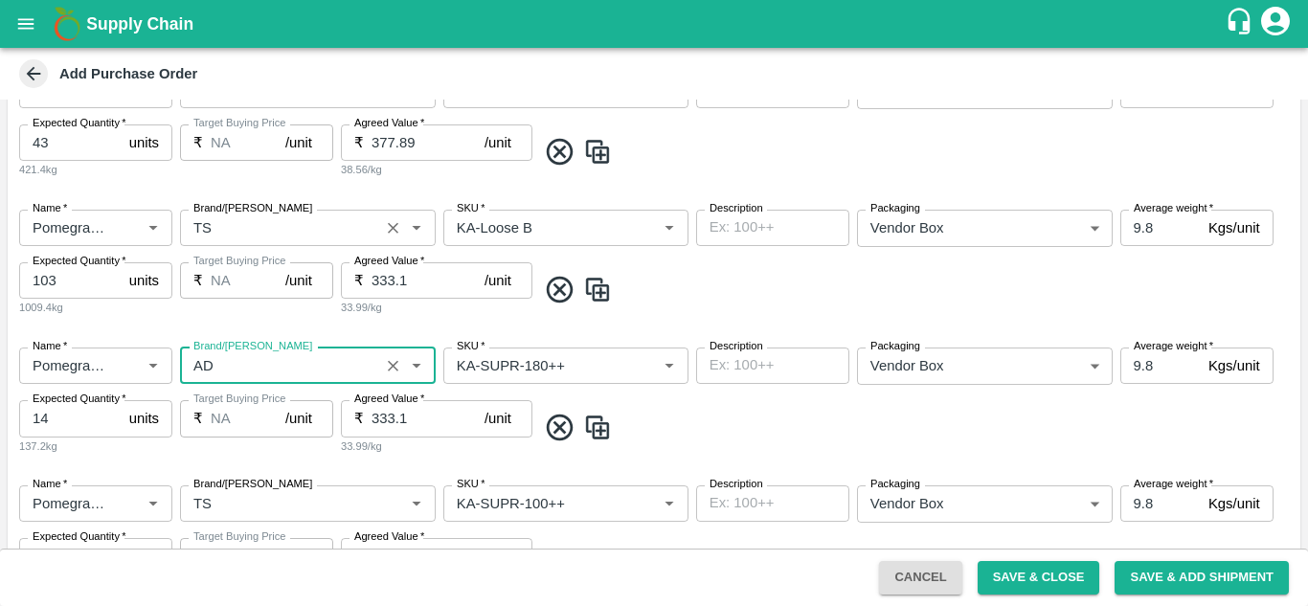
type input "AD"
click at [230, 224] on input "Brand/[PERSON_NAME]" at bounding box center [280, 228] width 188 height 25
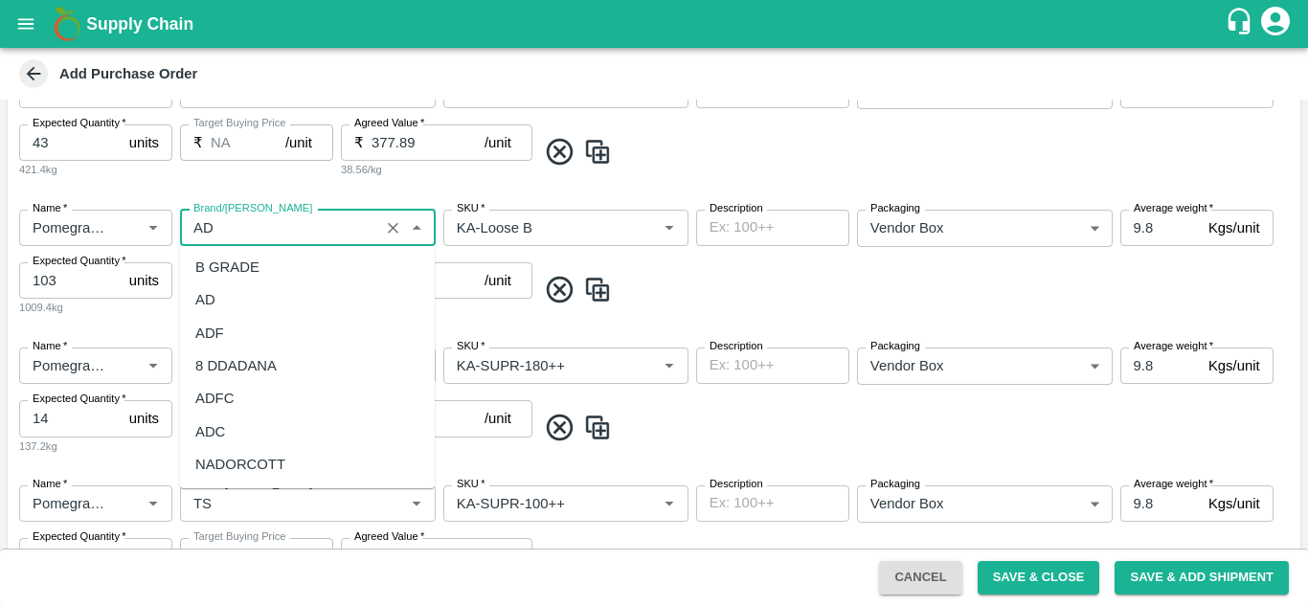
click at [235, 294] on div "AD" at bounding box center [307, 300] width 255 height 33
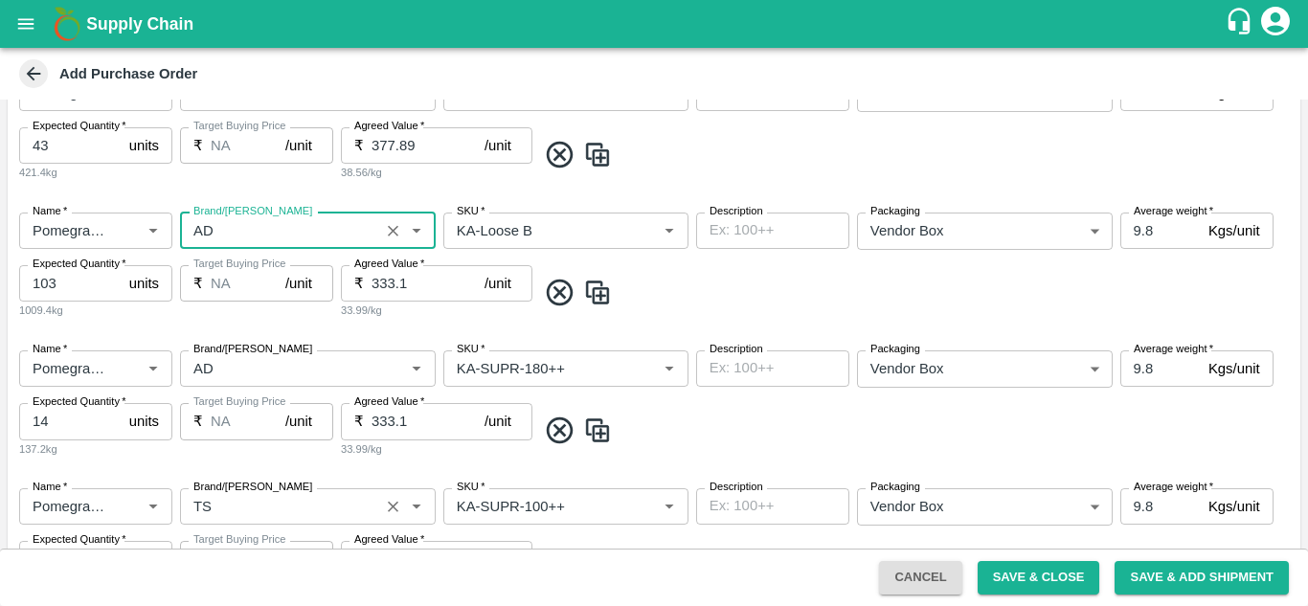
scroll to position [1338, 0]
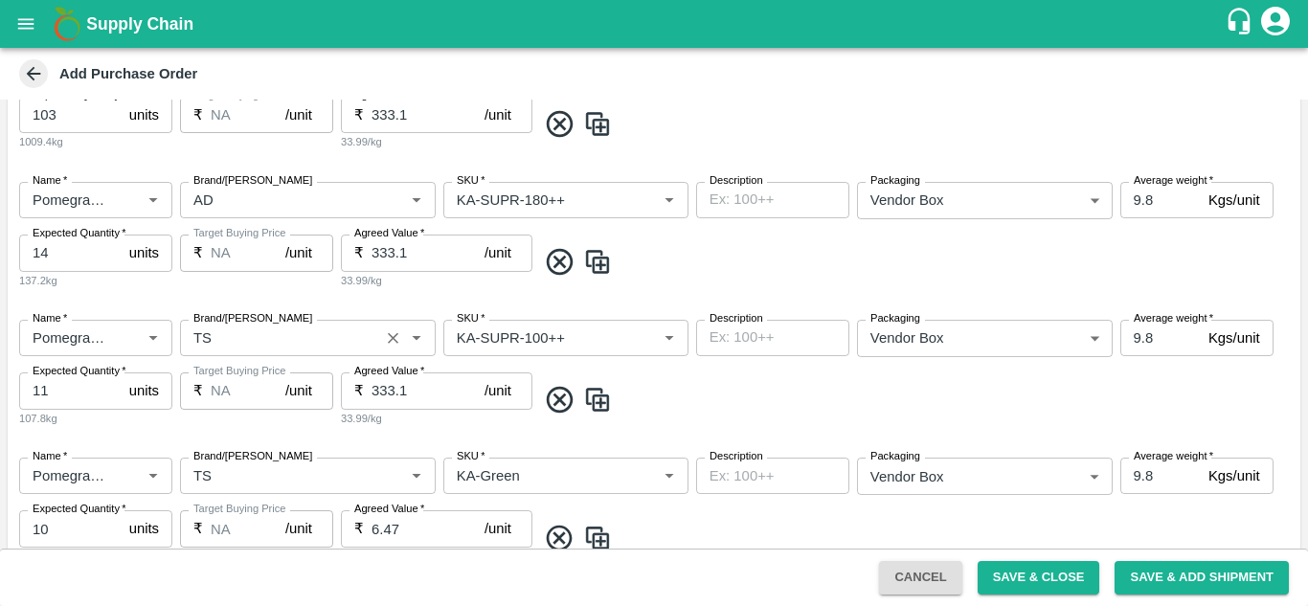
click at [240, 352] on div "Brand/[PERSON_NAME]" at bounding box center [308, 338] width 256 height 36
type input "AD"
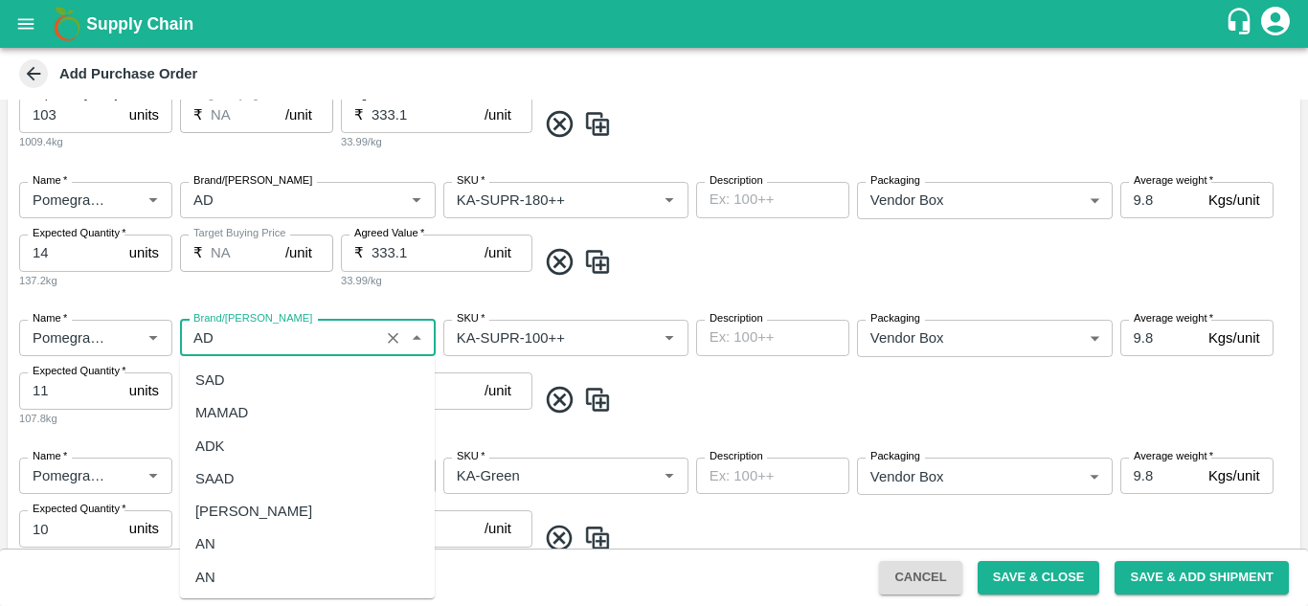
scroll to position [236, 0]
click at [206, 538] on div "AD" at bounding box center [205, 538] width 20 height 21
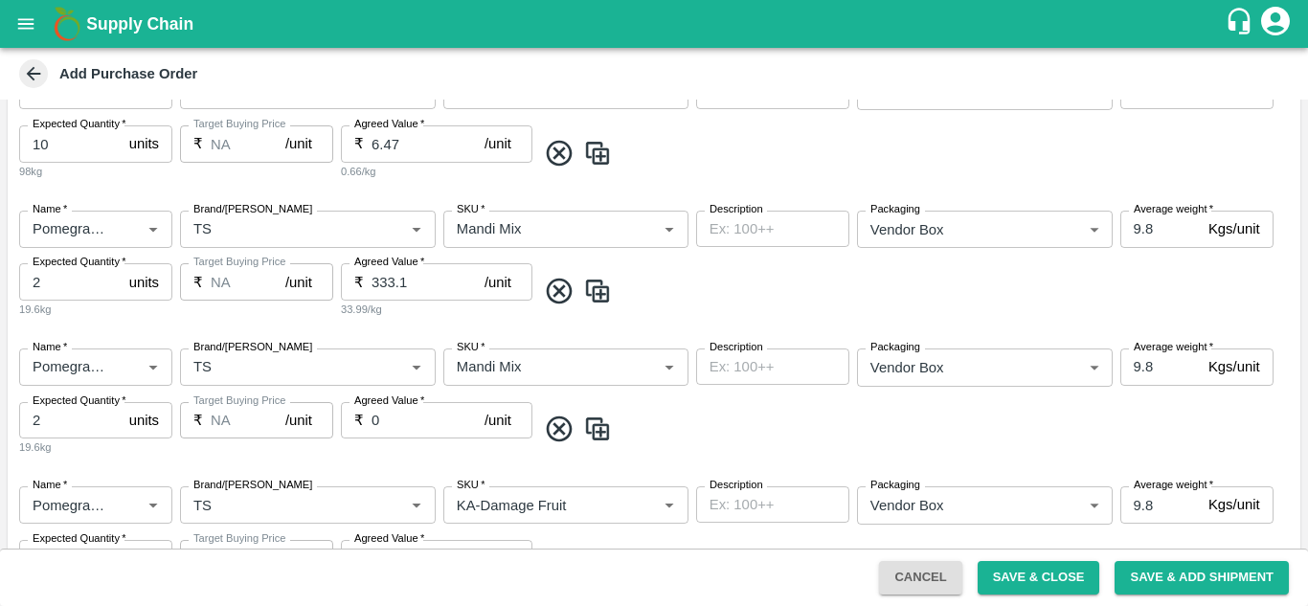
scroll to position [1724, 0]
type input "AD"
click at [559, 435] on icon at bounding box center [560, 429] width 32 height 32
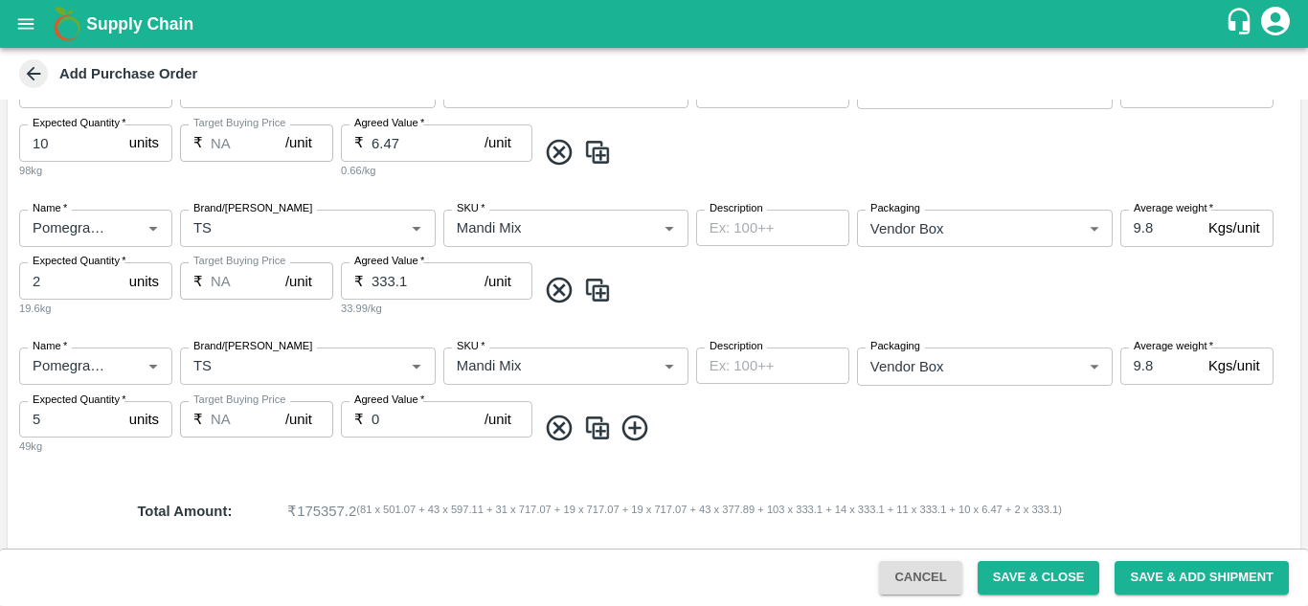
type input "5"
type input "KA-Damage Fruit"
click at [559, 435] on icon at bounding box center [560, 429] width 32 height 32
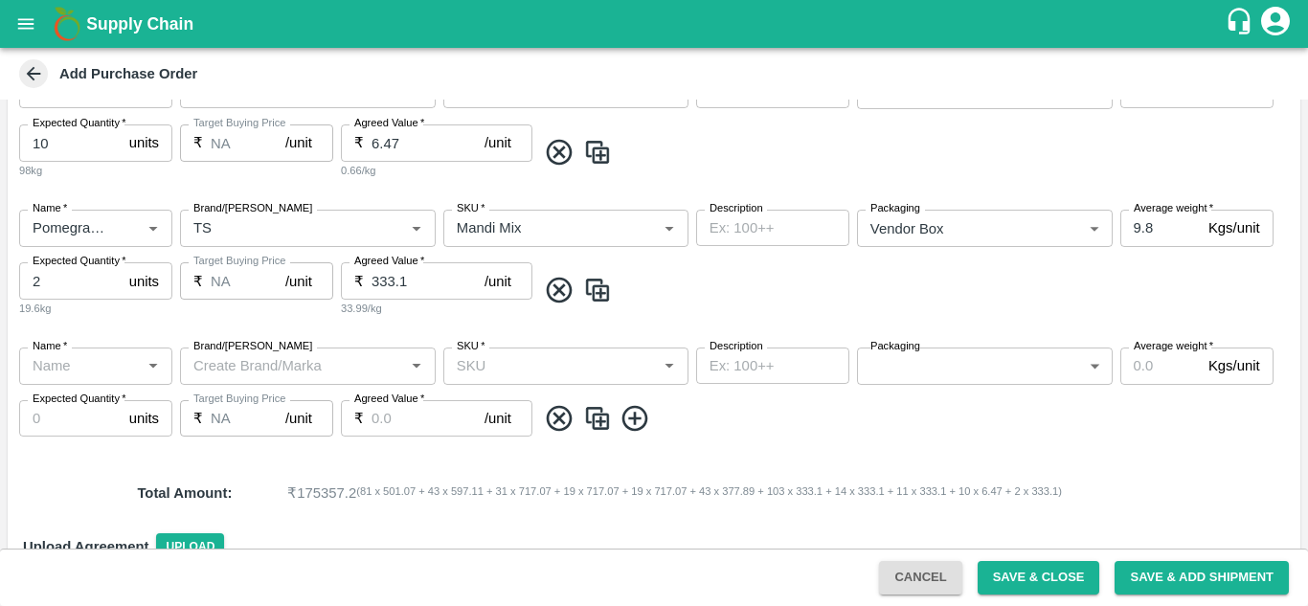
scroll to position [1677, 0]
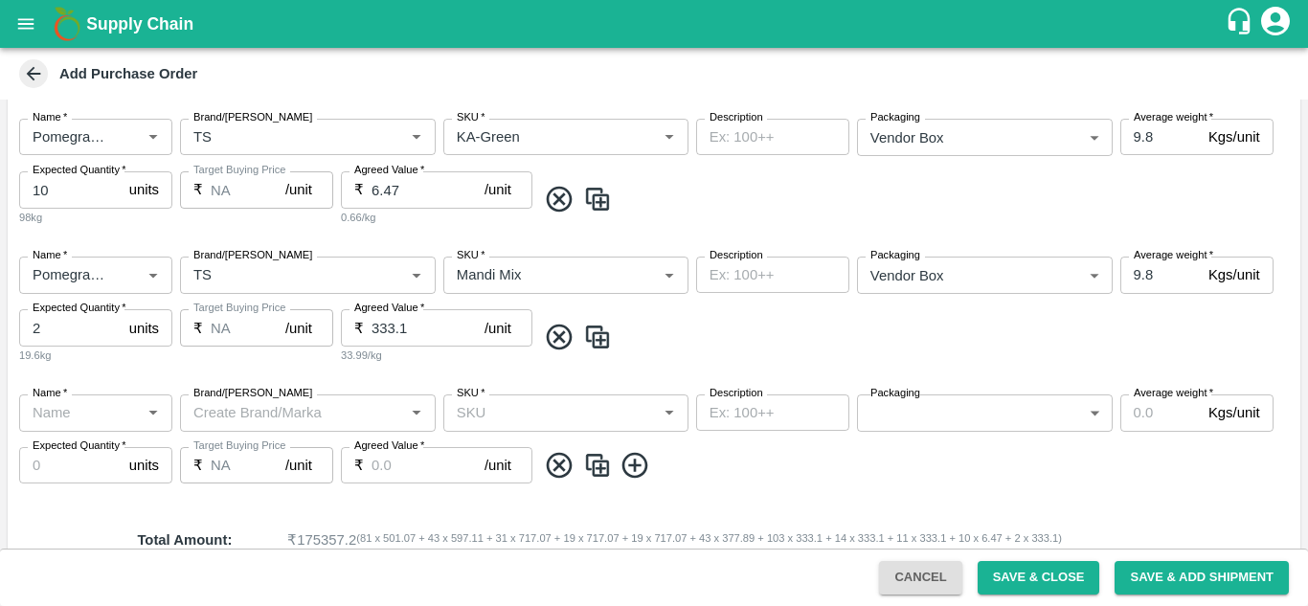
click at [553, 205] on icon at bounding box center [560, 200] width 32 height 32
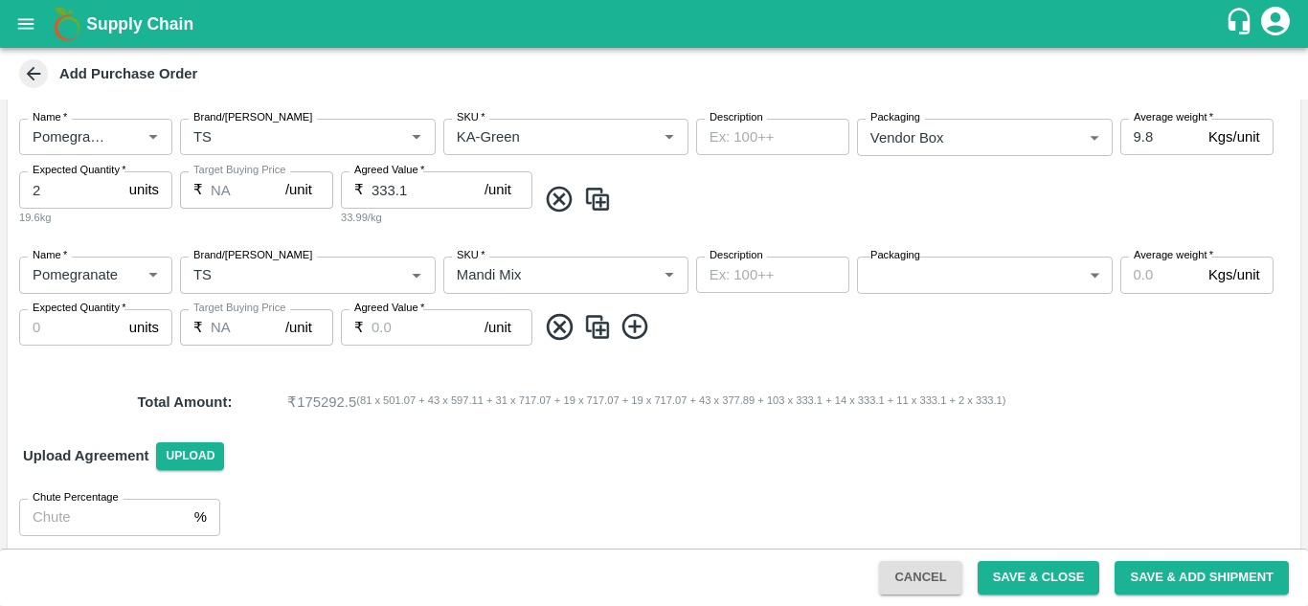
type input "2"
type input "333.1"
type input "Mandi Mix"
click at [566, 207] on icon at bounding box center [560, 200] width 32 height 32
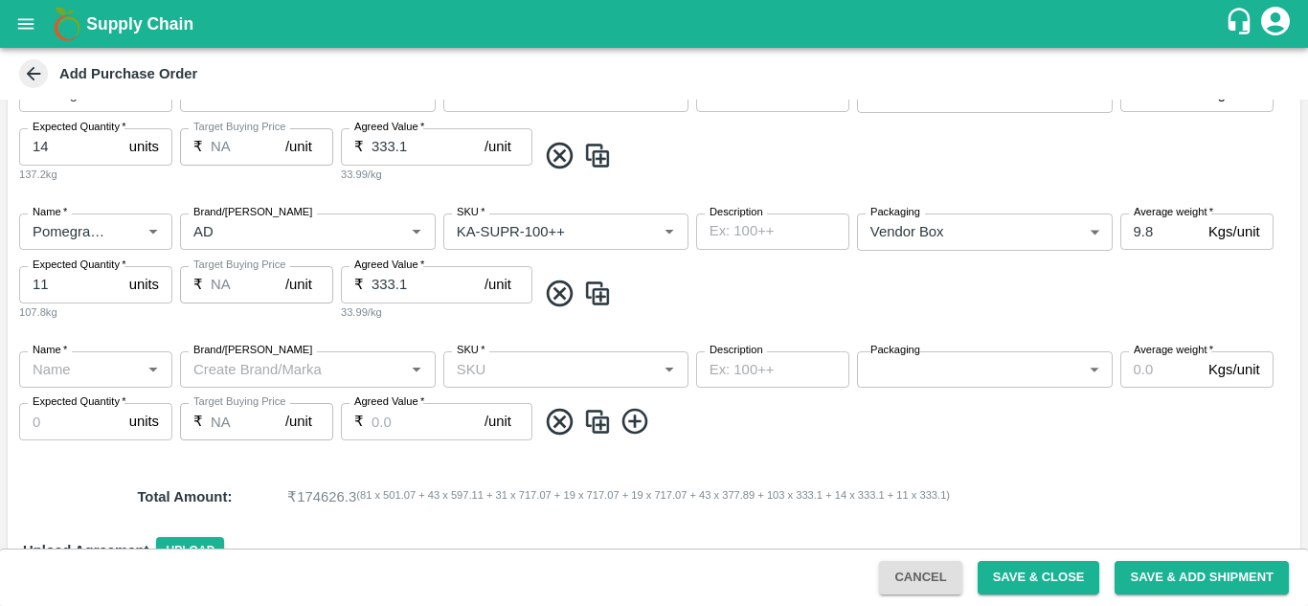
scroll to position [1443, 0]
click at [562, 421] on icon at bounding box center [560, 423] width 26 height 26
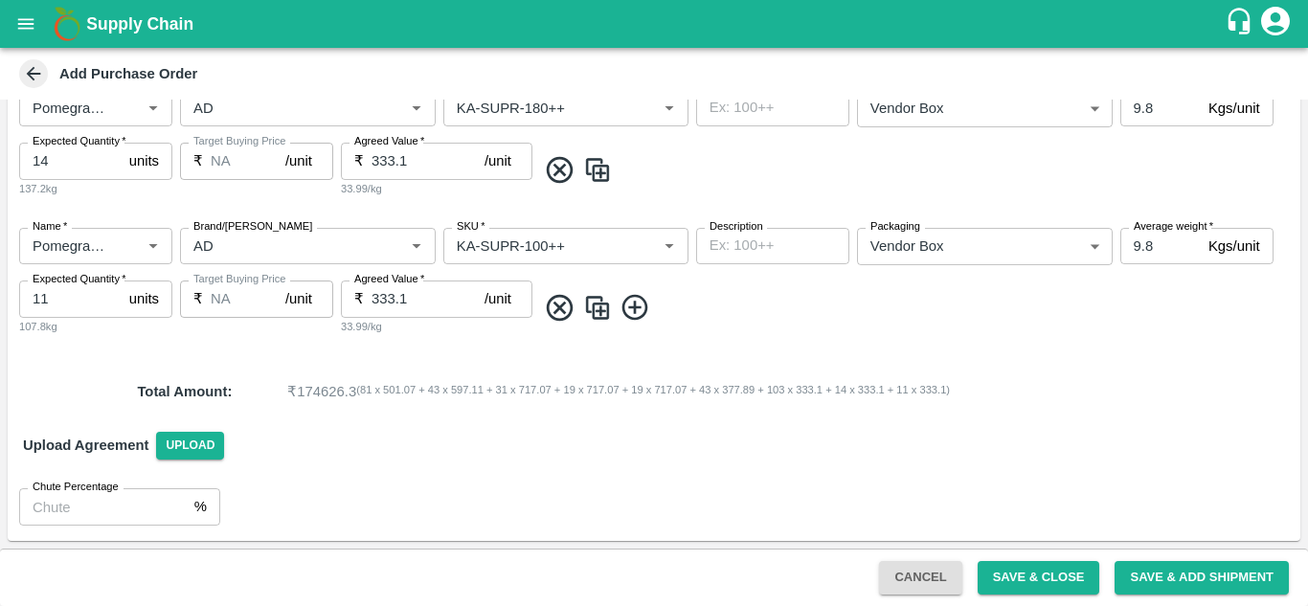
scroll to position [1430, 0]
click at [602, 317] on img at bounding box center [597, 308] width 29 height 32
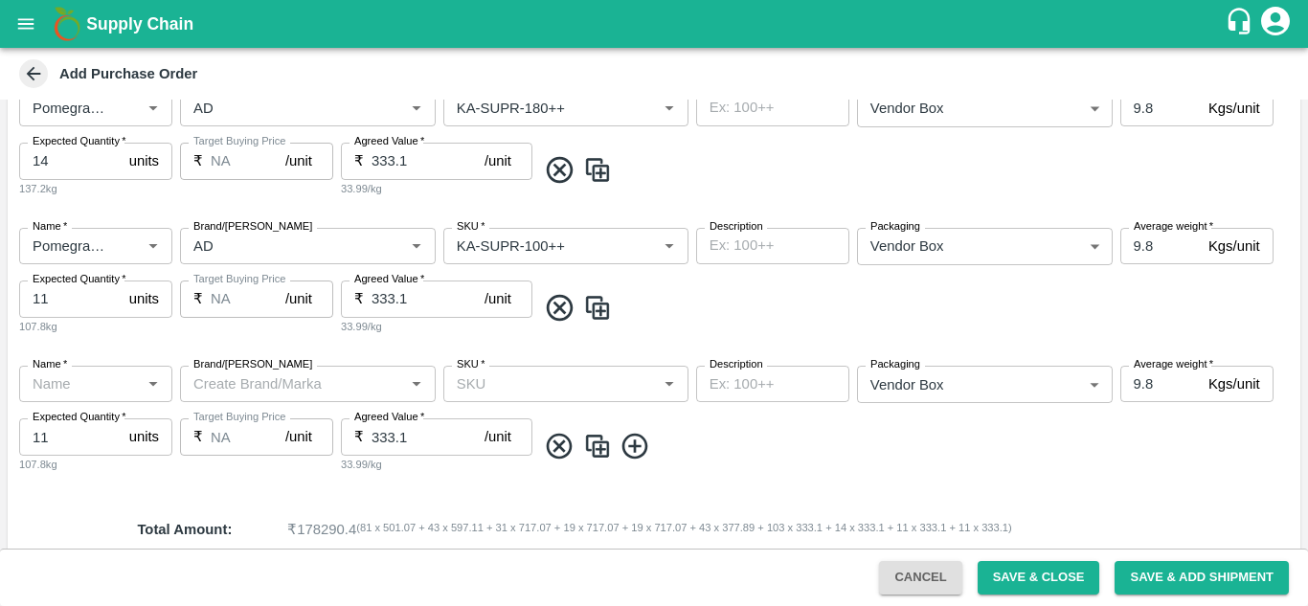
type input "Pomegranate"
type input "AD"
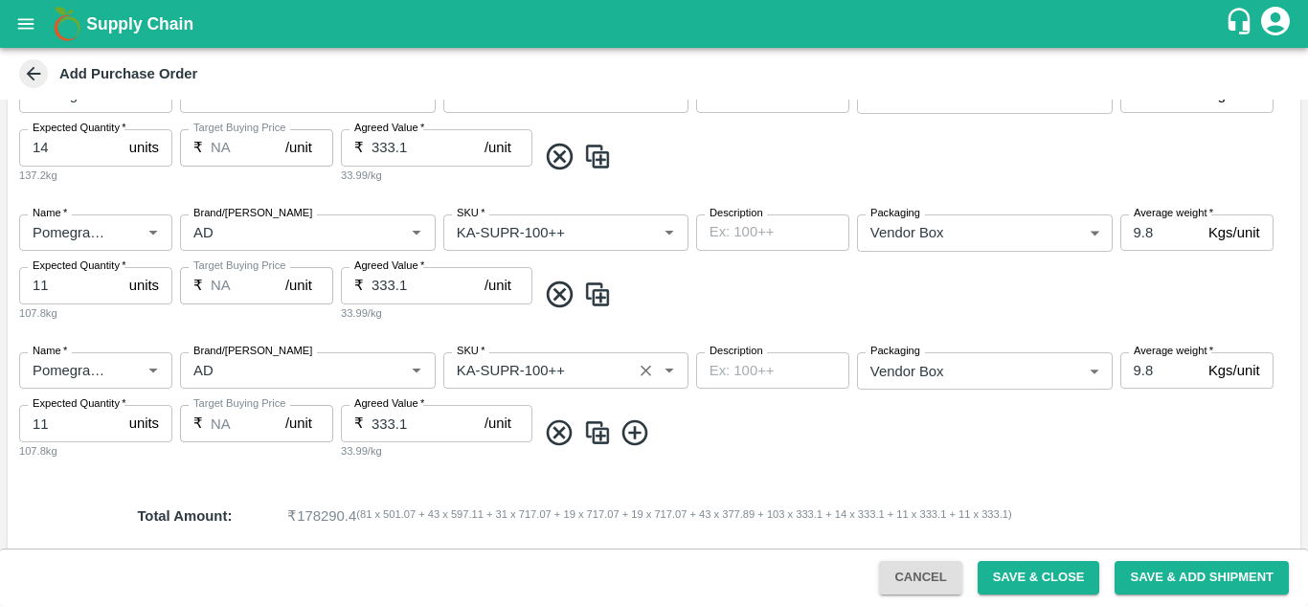
click at [589, 375] on input "SKU   *" at bounding box center [537, 370] width 177 height 25
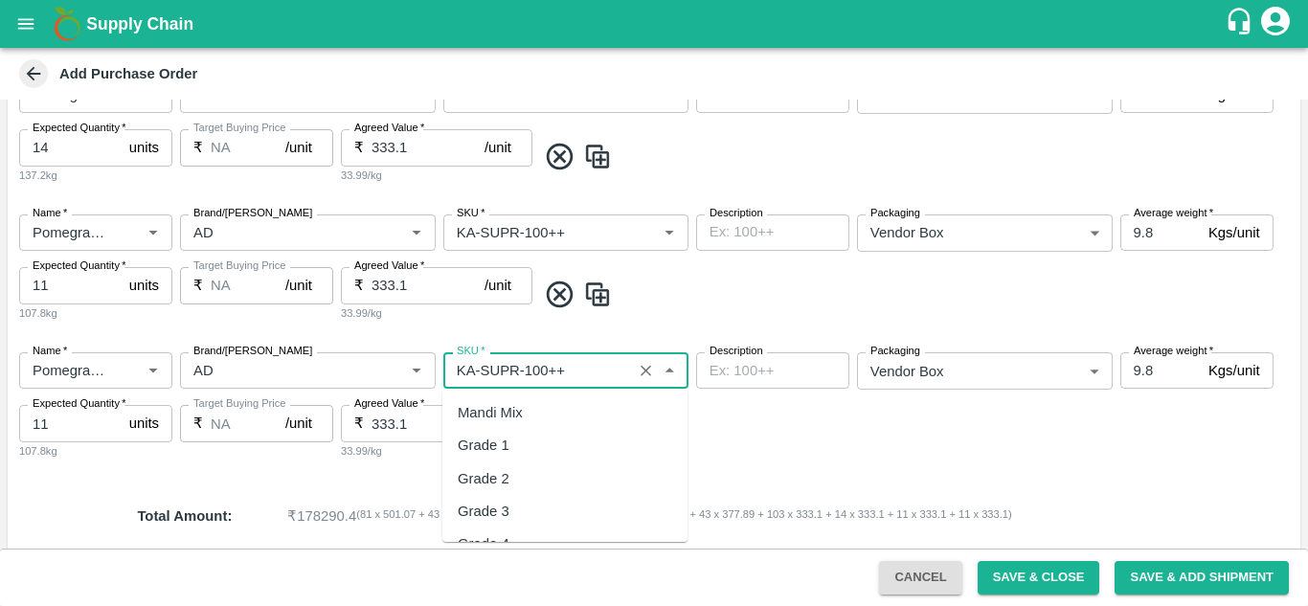
click at [589, 375] on input "SKU   *" at bounding box center [537, 370] width 177 height 25
click at [560, 410] on div "KA-Damage Fruit" at bounding box center [513, 412] width 110 height 21
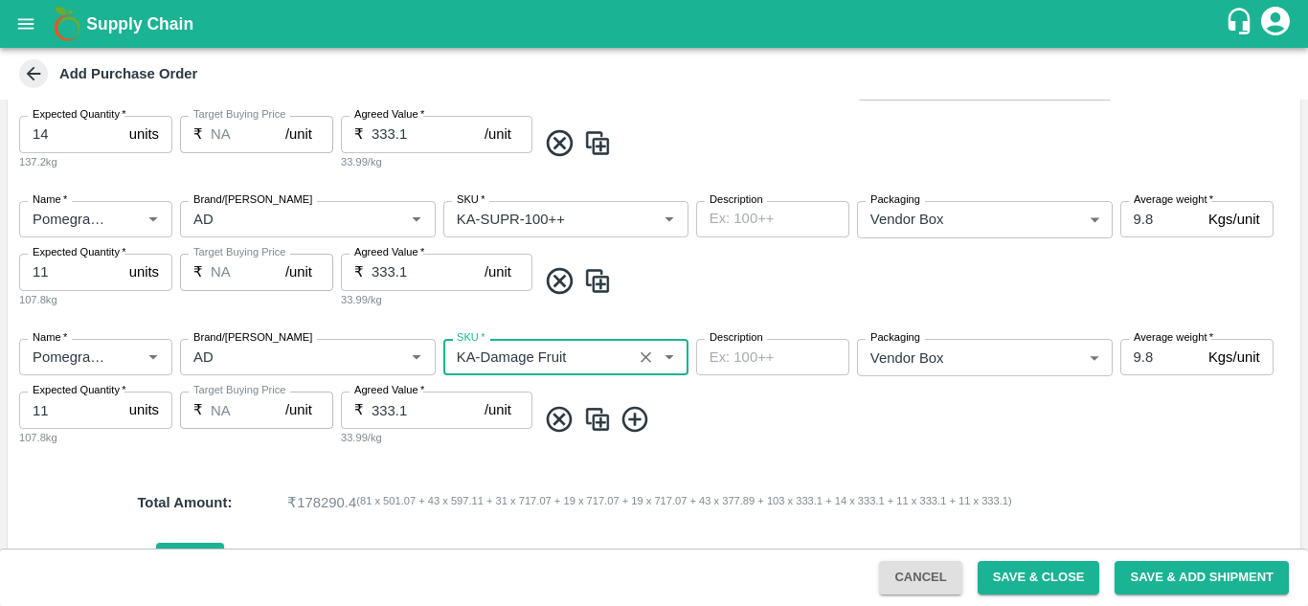
scroll to position [1568, 0]
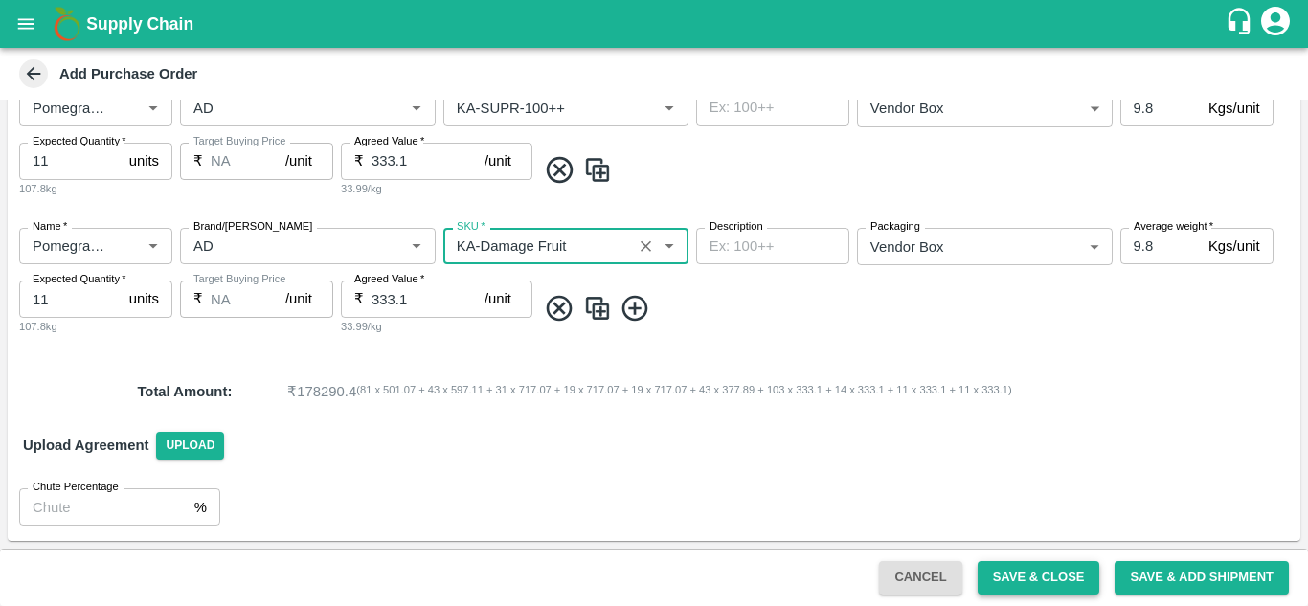
type input "KA-Damage Fruit"
click at [1028, 577] on button "Save & Close" at bounding box center [1039, 578] width 123 height 34
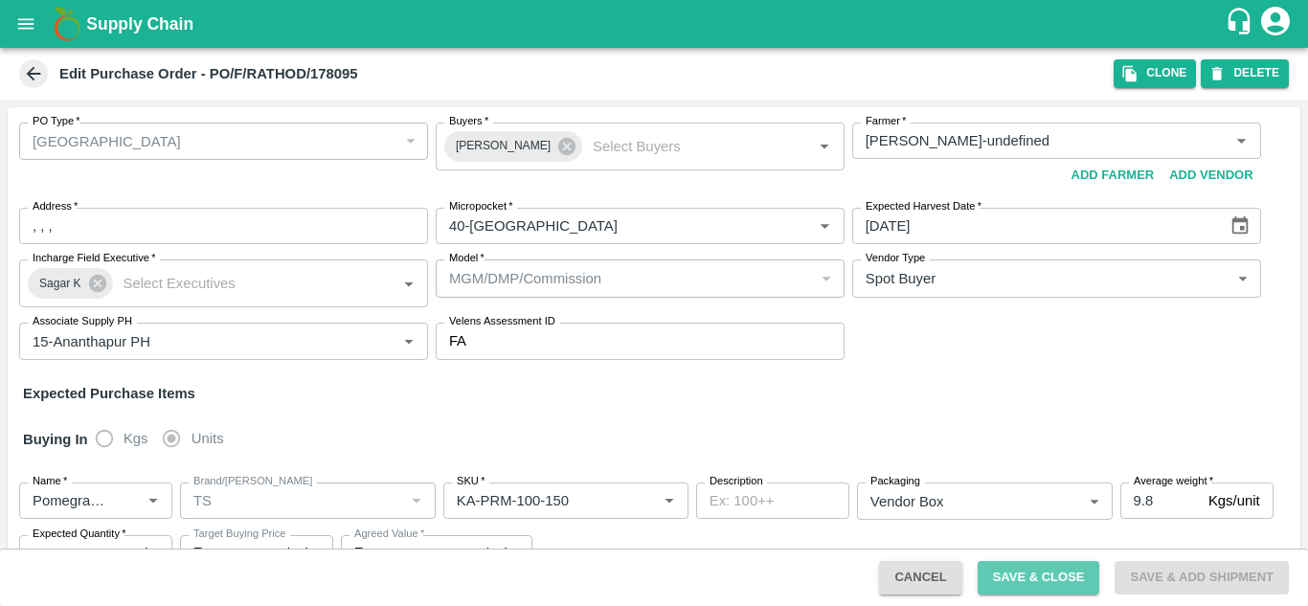
click at [1028, 577] on button "Save & Close" at bounding box center [1039, 578] width 123 height 34
